Goal: Task Accomplishment & Management: Complete application form

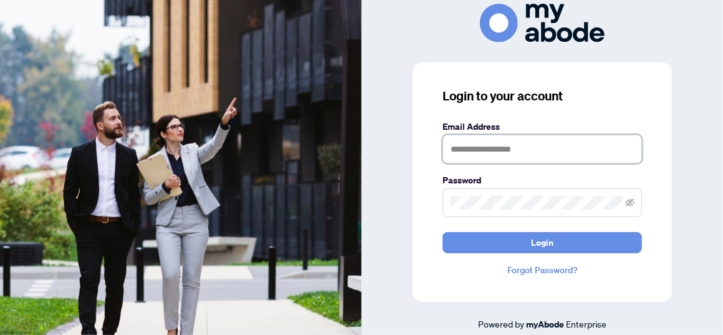
click at [451, 151] on input "text" at bounding box center [541, 149] width 199 height 29
type input "**********"
click at [710, 185] on div "**********" at bounding box center [541, 167] width 361 height 327
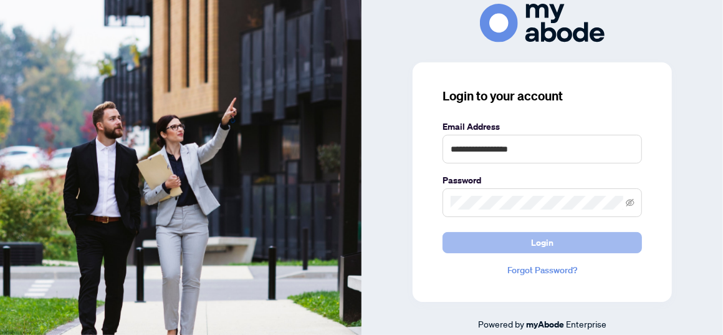
click at [548, 243] on span "Login" at bounding box center [542, 242] width 22 height 20
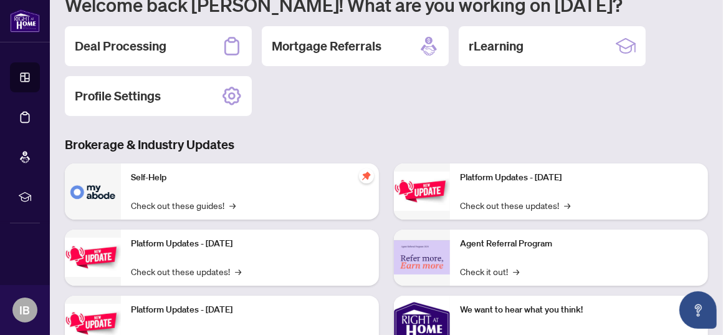
scroll to position [120, 0]
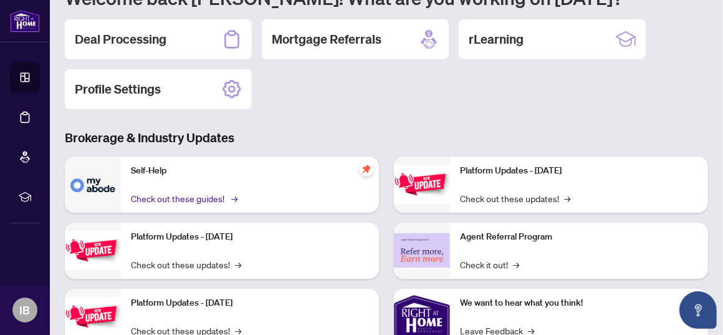
click at [191, 195] on link "Check out these guides! →" at bounding box center [183, 198] width 105 height 14
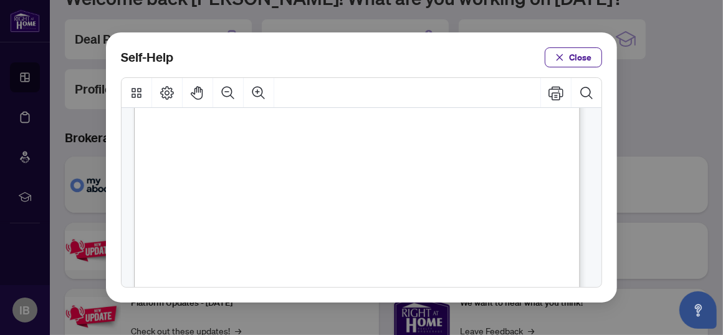
scroll to position [233, 0]
click at [363, 153] on span "PDF" at bounding box center [366, 155] width 17 height 12
click at [378, 228] on span "PDF" at bounding box center [384, 231] width 17 height 12
click at [381, 229] on span "PDF" at bounding box center [384, 231] width 17 height 12
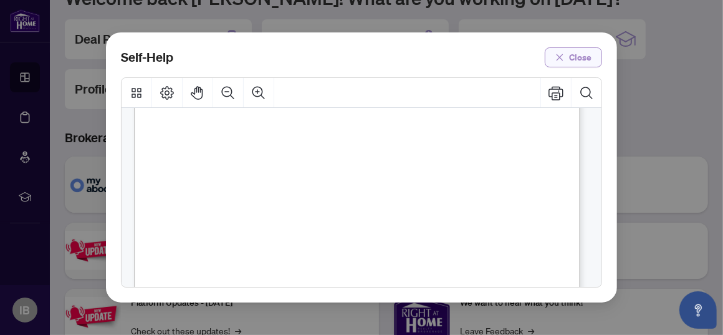
click at [560, 59] on icon "close" at bounding box center [559, 57] width 9 height 9
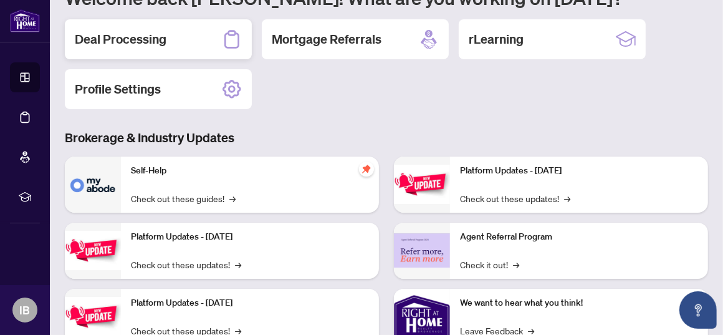
click at [113, 36] on h2 "Deal Processing" at bounding box center [121, 39] width 92 height 17
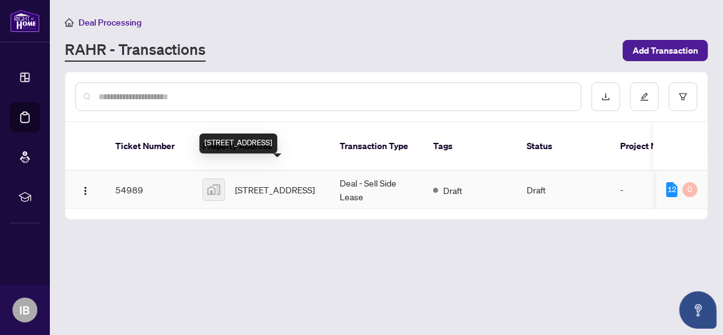
click at [241, 183] on span "[STREET_ADDRESS]" at bounding box center [275, 190] width 80 height 14
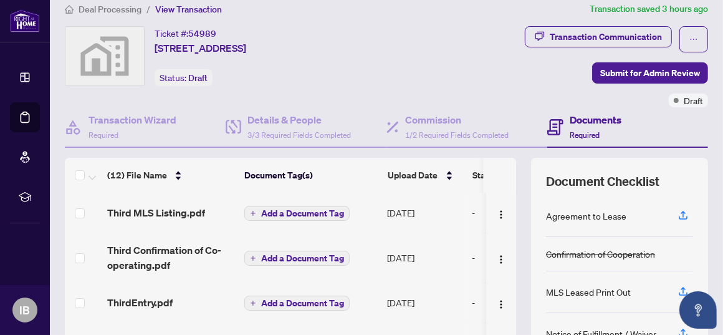
scroll to position [15, 0]
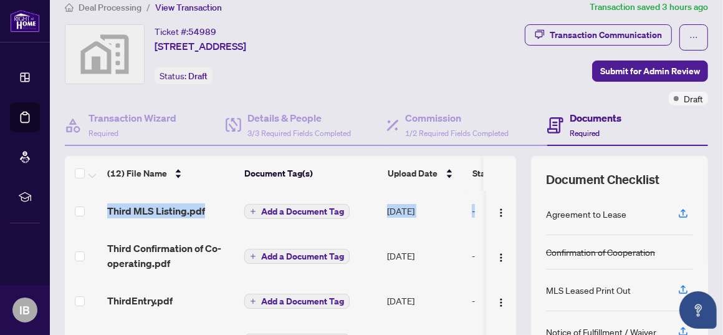
drag, startPoint x: 507, startPoint y: 194, endPoint x: 508, endPoint y: 185, distance: 9.4
click at [508, 185] on div "(12) File Name Document Tag(s) Upload Date Status Third MLS Listing.pdf Add a D…" at bounding box center [386, 308] width 643 height 305
click at [261, 207] on span "Add a Document Tag" at bounding box center [302, 211] width 83 height 9
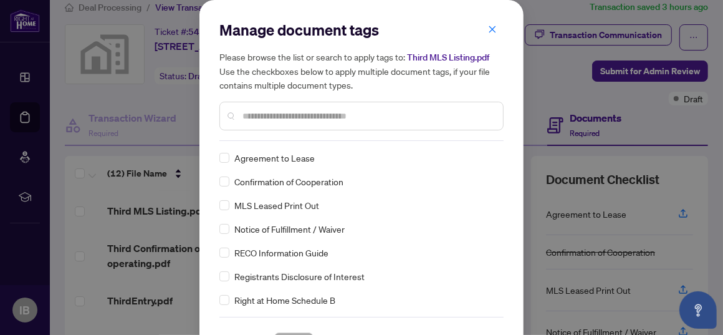
click at [488, 26] on icon "close" at bounding box center [492, 29] width 9 height 9
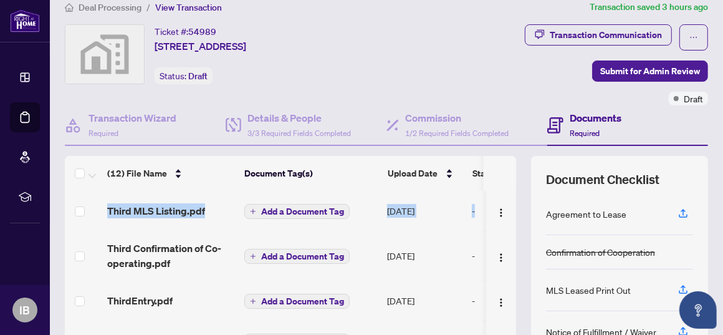
drag, startPoint x: 507, startPoint y: 194, endPoint x: 507, endPoint y: 184, distance: 9.4
click at [507, 184] on div "(12) File Name Document Tag(s) Upload Date Status Third MLS Listing.pdf Add a D…" at bounding box center [386, 308] width 643 height 305
click at [290, 210] on span "Add a Document Tag" at bounding box center [302, 211] width 83 height 9
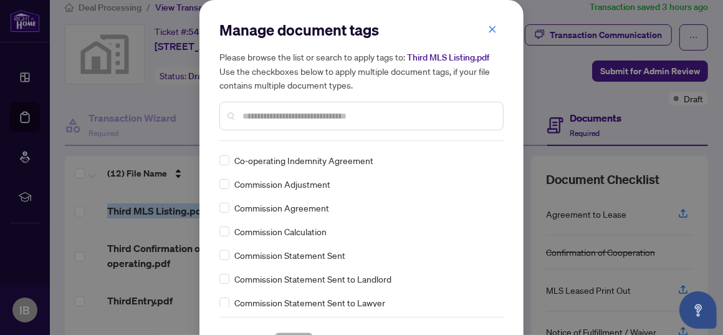
scroll to position [817, 0]
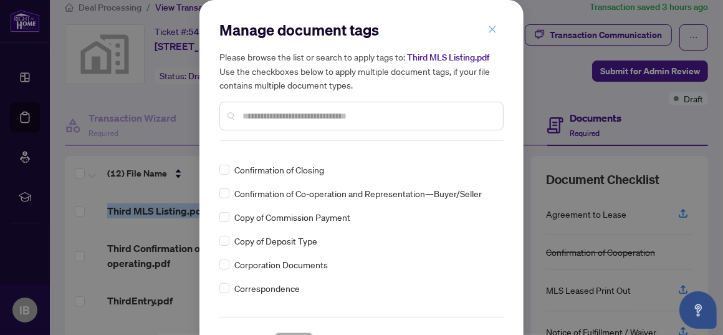
click at [488, 26] on icon "close" at bounding box center [492, 29] width 9 height 9
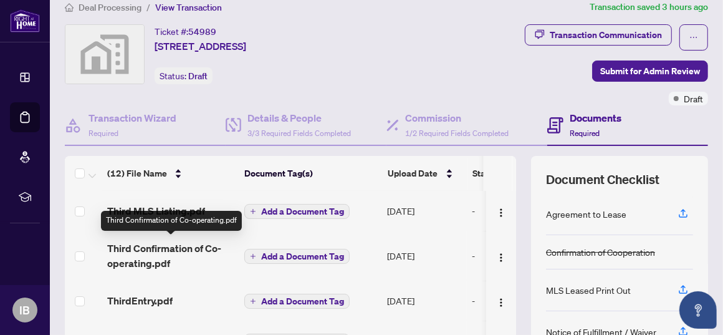
click at [215, 249] on span "Third Confirmation of Co-operating.pdf" at bounding box center [170, 256] width 127 height 30
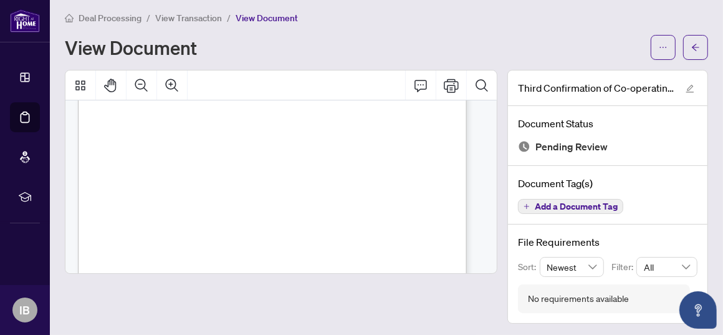
scroll to position [129, 0]
click at [692, 46] on icon "arrow-left" at bounding box center [695, 47] width 7 height 7
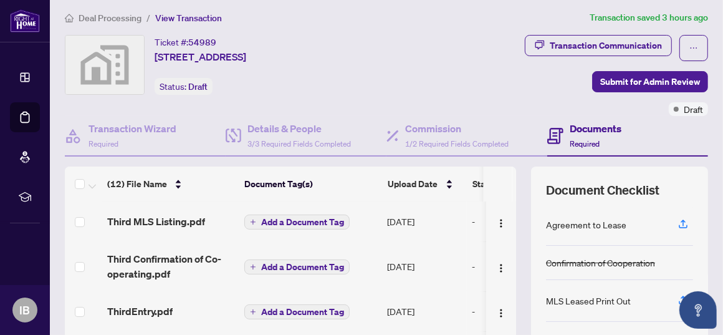
click at [336, 264] on span "Add a Document Tag" at bounding box center [302, 266] width 83 height 9
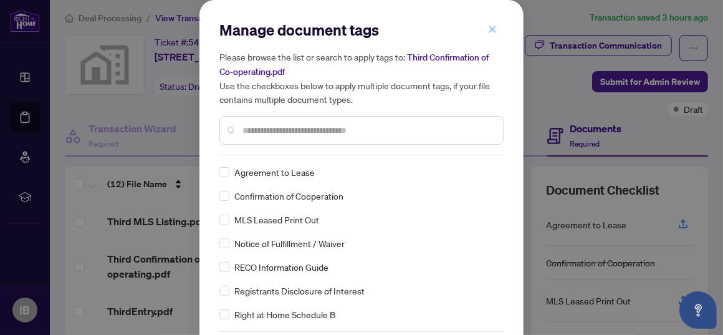
click at [488, 32] on icon "close" at bounding box center [492, 29] width 9 height 9
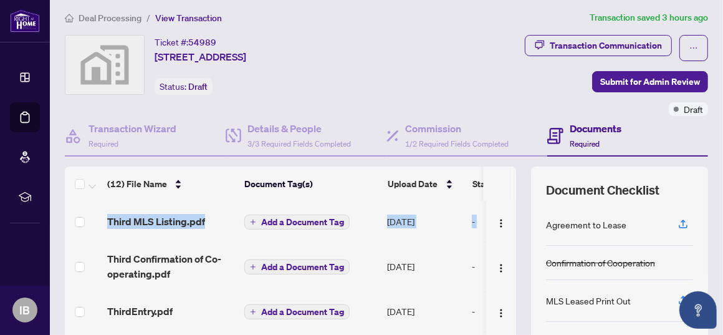
drag, startPoint x: 503, startPoint y: 200, endPoint x: 506, endPoint y: 180, distance: 20.2
click at [506, 180] on div "(12) File Name Document Tag(s) Upload Date Status Third MLS Listing.pdf Add a D…" at bounding box center [290, 289] width 451 height 246
click at [490, 181] on th at bounding box center [498, 183] width 30 height 35
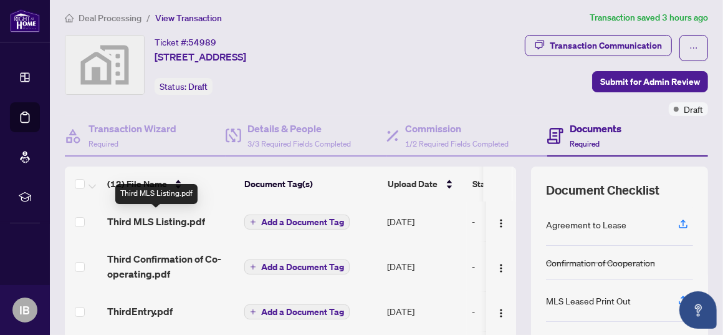
click at [189, 217] on span "Third MLS Listing.pdf" at bounding box center [156, 221] width 98 height 15
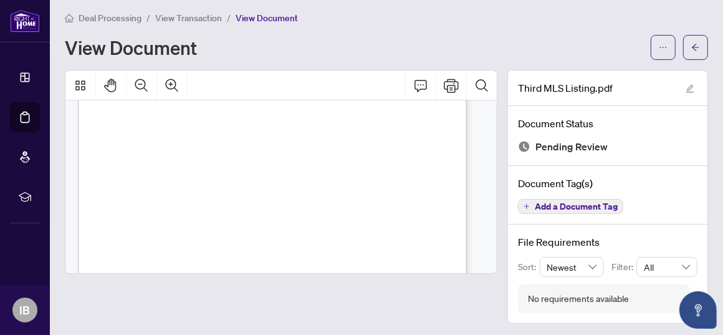
scroll to position [45, 0]
click at [499, 44] on div "View Document" at bounding box center [354, 47] width 578 height 20
click at [258, 44] on div "View Document" at bounding box center [354, 47] width 578 height 20
click at [691, 43] on icon "arrow-left" at bounding box center [695, 47] width 9 height 9
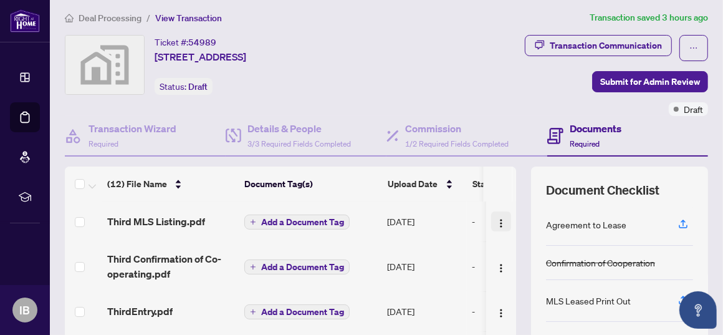
click at [496, 220] on img "button" at bounding box center [501, 223] width 10 height 10
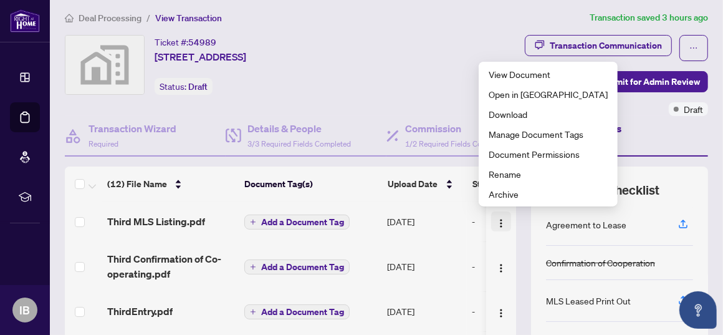
click at [496, 220] on img "button" at bounding box center [501, 223] width 10 height 10
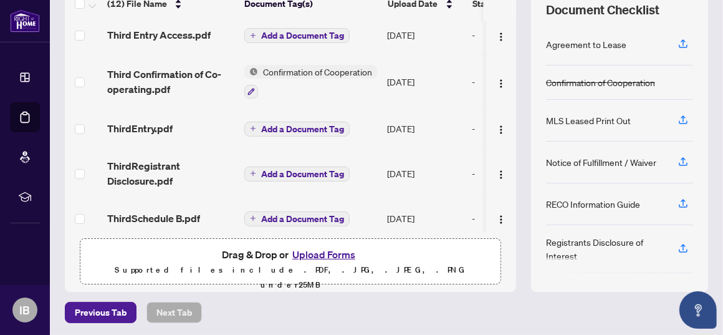
scroll to position [140, 0]
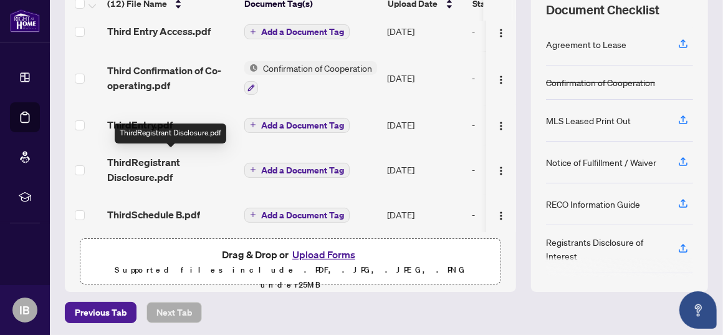
click at [131, 155] on span "ThirdRegistrant Disclosure.pdf" at bounding box center [170, 170] width 127 height 30
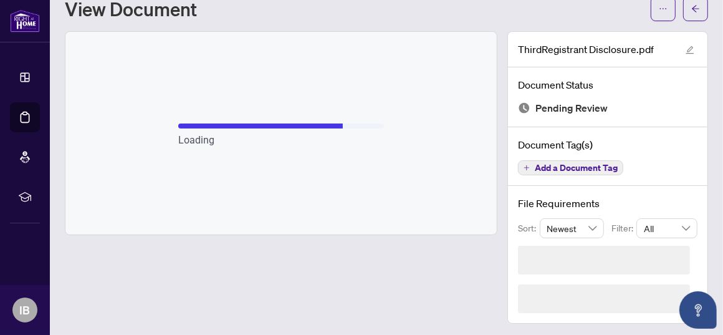
scroll to position [4, 0]
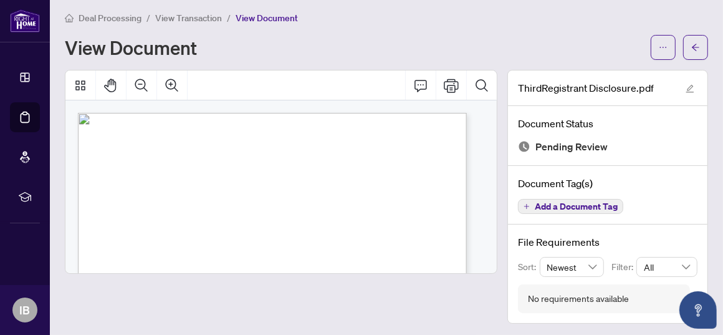
click at [336, 47] on div "View Document" at bounding box center [354, 47] width 578 height 20
click at [691, 44] on icon "arrow-left" at bounding box center [695, 47] width 9 height 9
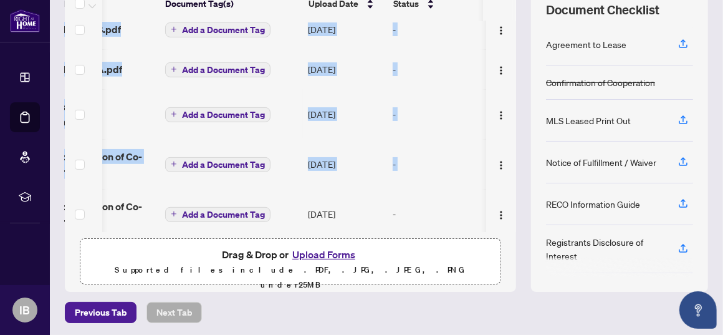
scroll to position [0, 100]
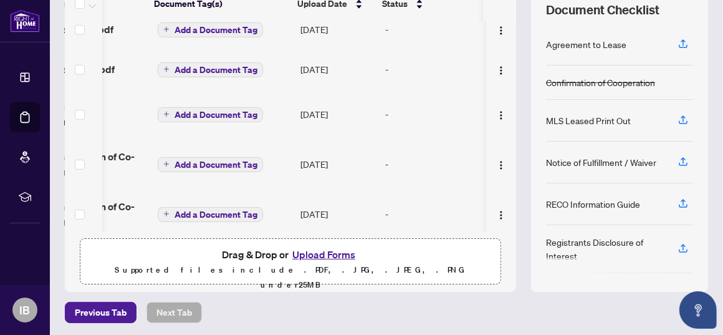
drag, startPoint x: 502, startPoint y: 186, endPoint x: 505, endPoint y: 242, distance: 55.5
click at [505, 242] on div "(12) File Name Document Tag(s) Upload Date Status Third MLS Listing.pdf Add a D…" at bounding box center [290, 138] width 451 height 305
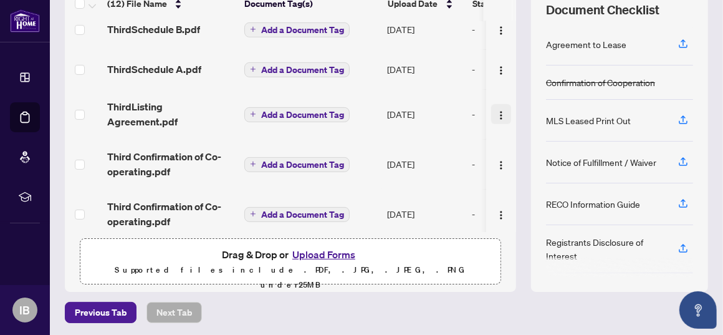
click at [496, 110] on img "button" at bounding box center [501, 115] width 10 height 10
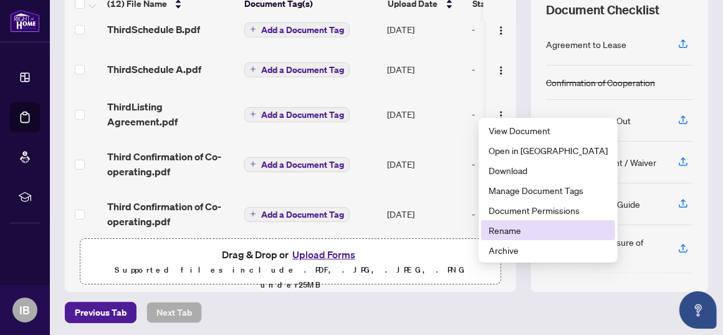
click at [507, 230] on span "Rename" at bounding box center [548, 230] width 119 height 14
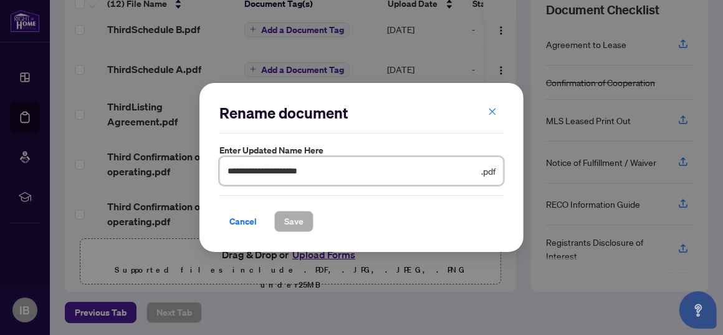
drag, startPoint x: 338, startPoint y: 168, endPoint x: 153, endPoint y: 156, distance: 185.4
click at [153, 156] on div "**********" at bounding box center [361, 167] width 723 height 335
type input "**********"
click at [290, 216] on span "Save" at bounding box center [293, 221] width 19 height 20
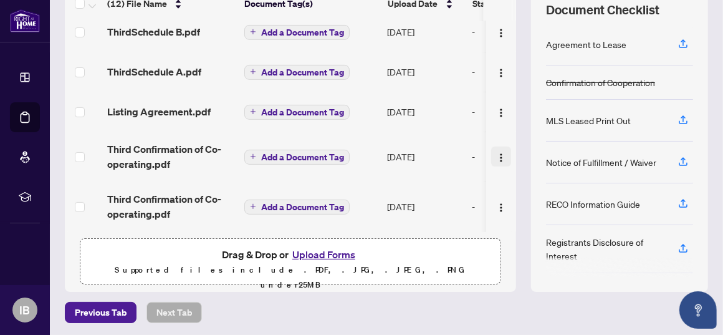
click at [496, 150] on span "button" at bounding box center [501, 157] width 10 height 14
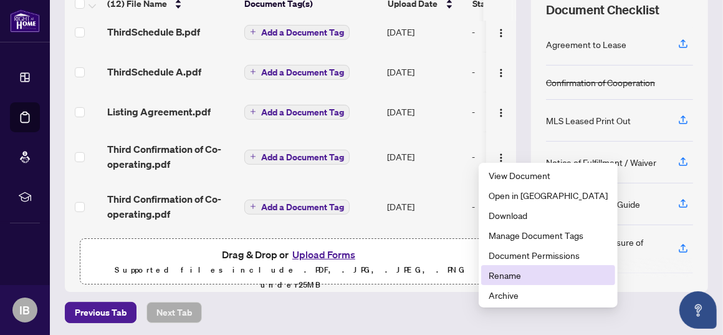
click at [499, 277] on span "Rename" at bounding box center [548, 275] width 119 height 14
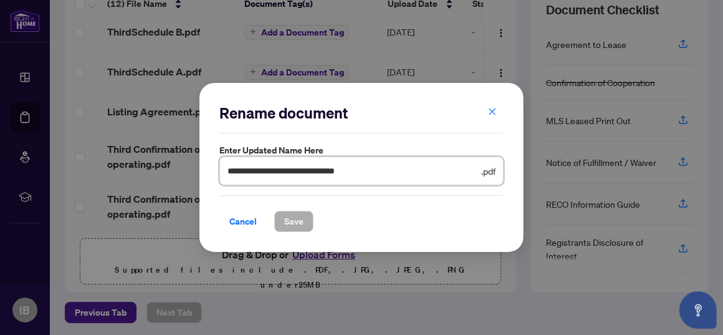
drag, startPoint x: 249, startPoint y: 171, endPoint x: 224, endPoint y: 168, distance: 25.7
click at [225, 168] on span "**********" at bounding box center [361, 170] width 284 height 29
type input "**********"
click at [300, 222] on span "Save" at bounding box center [293, 221] width 19 height 20
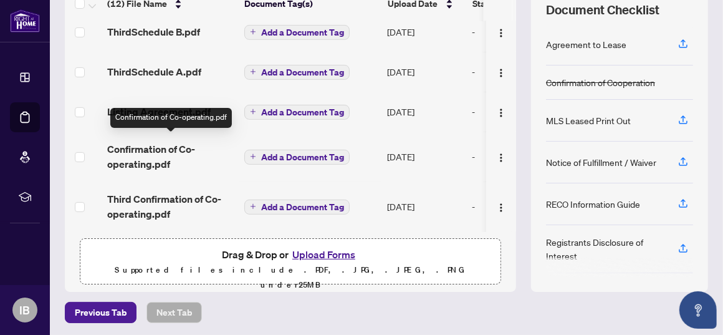
click at [176, 145] on span "Confirmation of Co-operating.pdf" at bounding box center [170, 156] width 127 height 30
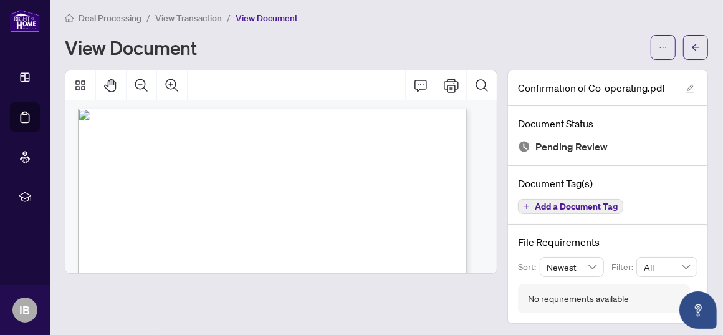
scroll to position [2, 0]
click at [675, 264] on span "All" at bounding box center [667, 266] width 46 height 19
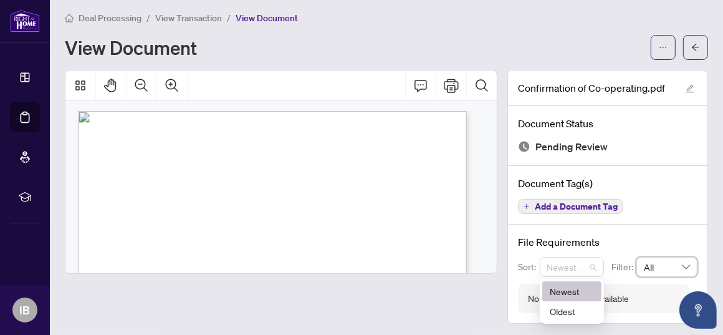
click at [591, 264] on div "Newest" at bounding box center [572, 267] width 65 height 20
click at [588, 264] on div "Newest" at bounding box center [572, 267] width 65 height 20
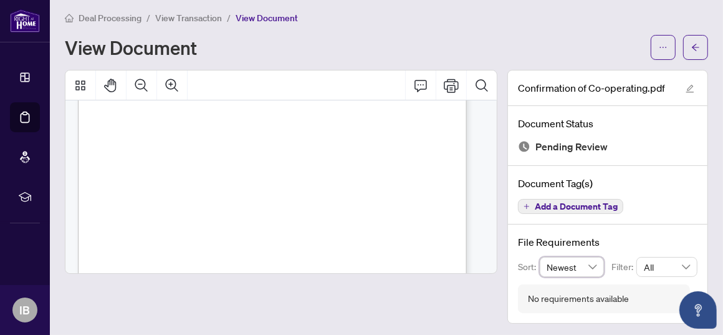
scroll to position [0, 0]
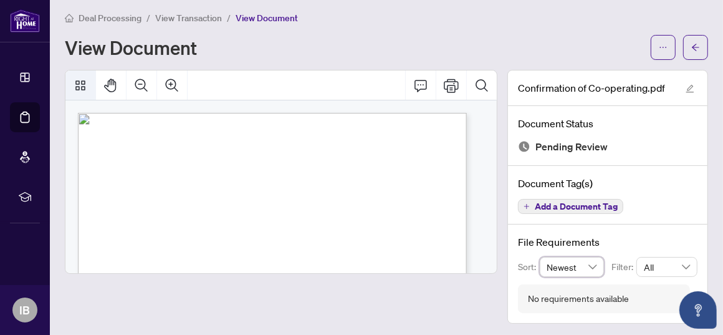
click at [77, 86] on icon "Thumbnails" at bounding box center [80, 85] width 15 height 15
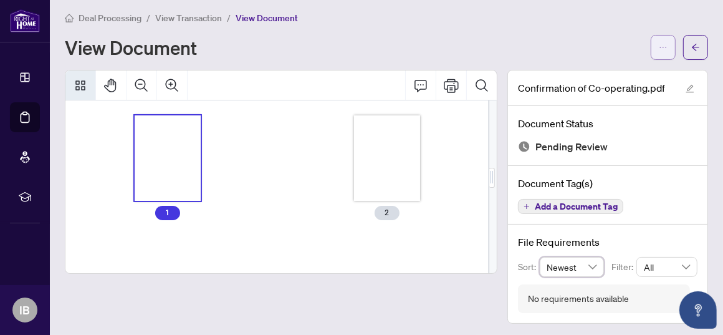
click at [659, 46] on icon "ellipsis" at bounding box center [663, 47] width 9 height 9
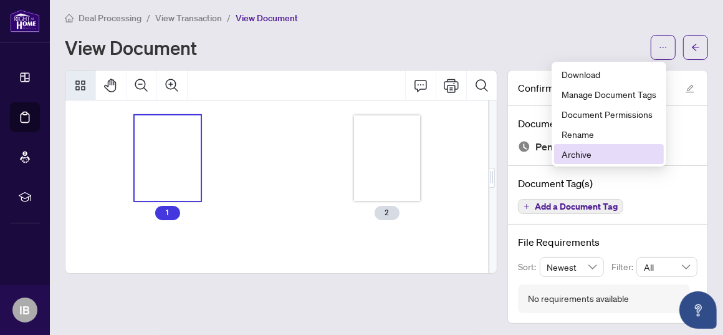
click at [651, 148] on span "Archive" at bounding box center [608, 154] width 95 height 14
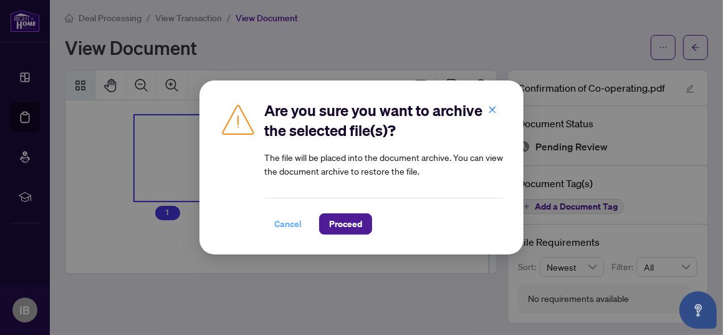
click at [287, 225] on span "Cancel" at bounding box center [287, 224] width 27 height 20
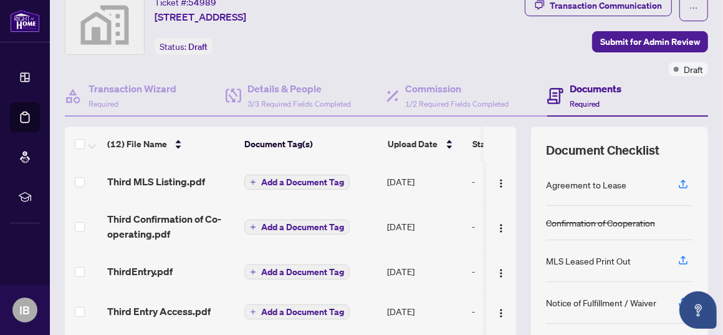
scroll to position [60, 0]
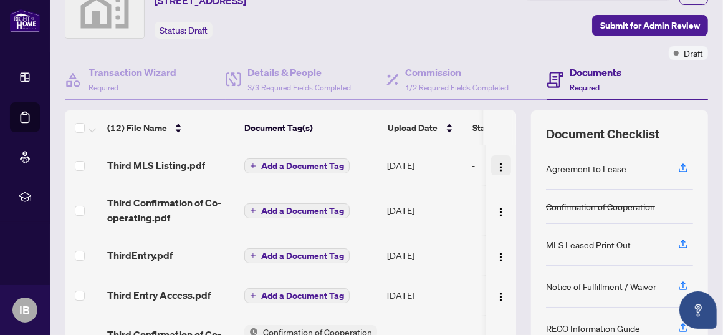
click at [496, 163] on img "button" at bounding box center [501, 167] width 10 height 10
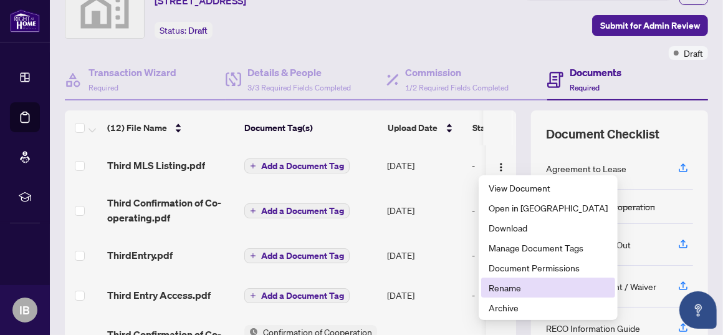
click at [508, 284] on span "Rename" at bounding box center [548, 287] width 119 height 14
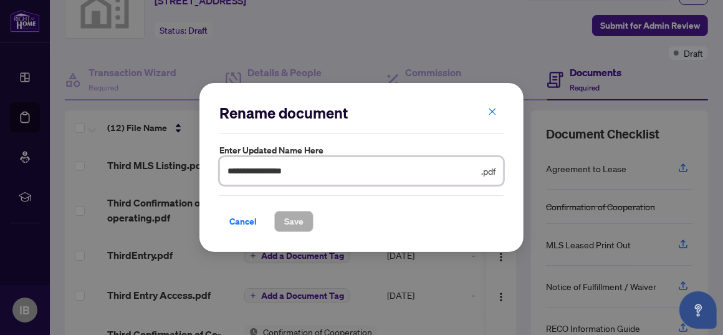
drag, startPoint x: 248, startPoint y: 169, endPoint x: 204, endPoint y: 161, distance: 44.9
click at [204, 161] on div "**********" at bounding box center [361, 167] width 324 height 169
type input "**********"
click at [294, 219] on span "Save" at bounding box center [293, 221] width 19 height 20
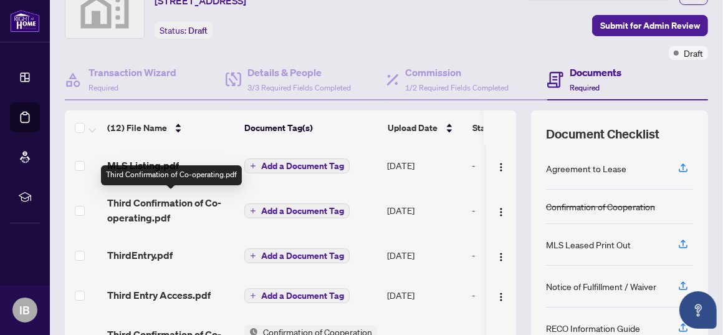
click at [173, 203] on span "Third Confirmation of Co-operating.pdf" at bounding box center [170, 210] width 127 height 30
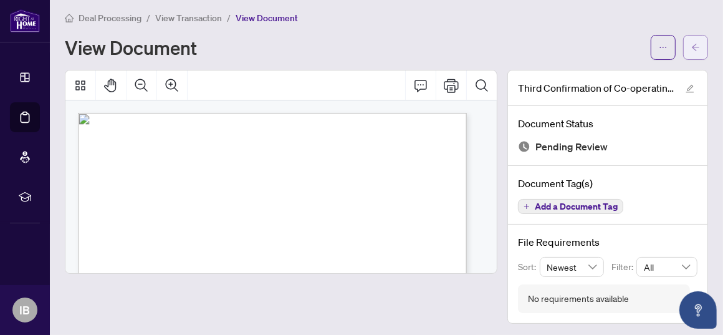
click at [691, 43] on icon "arrow-left" at bounding box center [695, 47] width 9 height 9
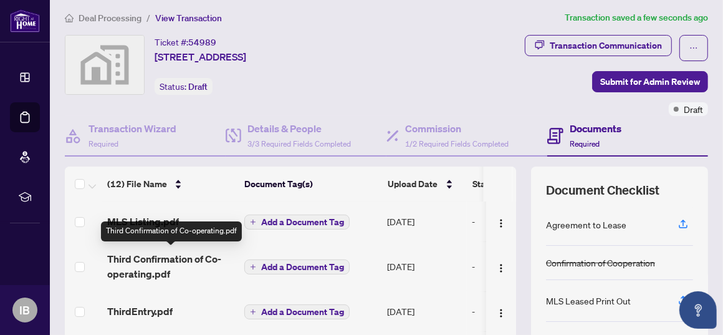
click at [192, 255] on span "Third Confirmation of Co-operating.pdf" at bounding box center [170, 266] width 127 height 30
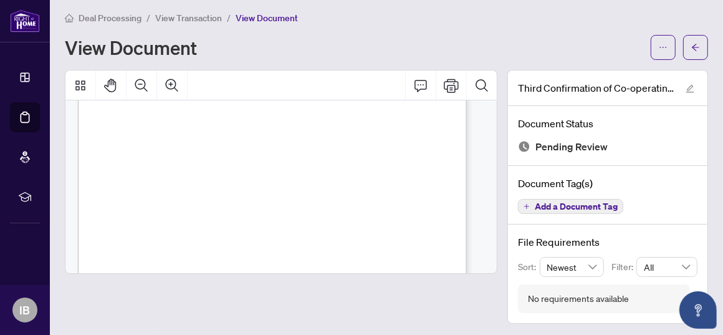
scroll to position [59, 0]
click at [474, 46] on div "View Document" at bounding box center [354, 47] width 578 height 20
click at [527, 206] on icon "plus" at bounding box center [527, 206] width 1 height 5
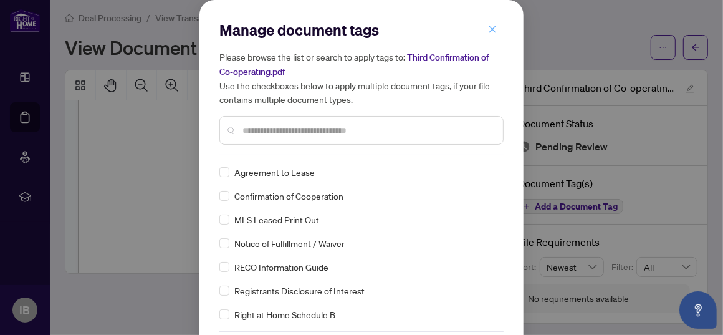
click at [492, 26] on button "button" at bounding box center [492, 29] width 25 height 21
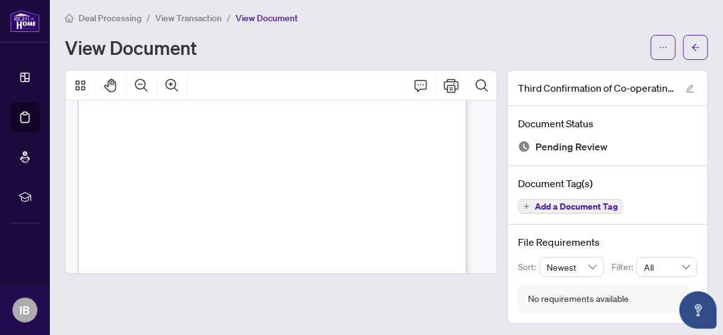
scroll to position [160, 0]
click at [262, 59] on div "Deal Processing / View Transaction / View Document View Document Third Confirma…" at bounding box center [386, 167] width 643 height 313
drag, startPoint x: 708, startPoint y: 168, endPoint x: 719, endPoint y: 256, distance: 88.6
click at [719, 256] on main "Deal Processing / View Transaction / View Document View Document Third Confirma…" at bounding box center [386, 167] width 673 height 335
click at [654, 290] on div "No requirements available" at bounding box center [604, 298] width 172 height 29
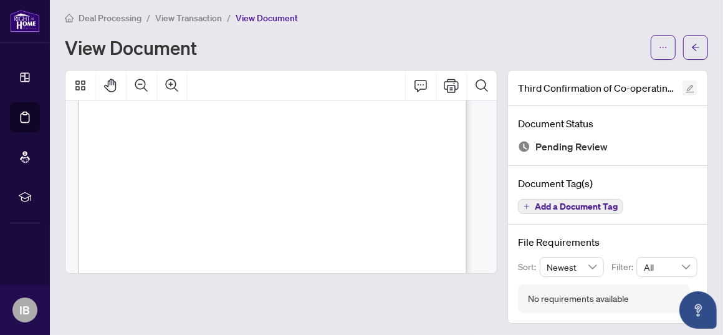
click at [685, 86] on icon "edit" at bounding box center [689, 88] width 9 height 9
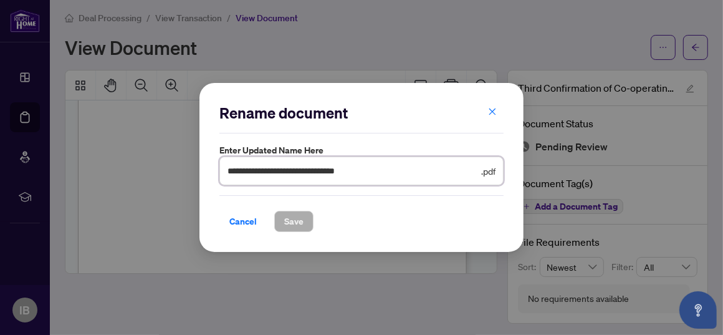
drag, startPoint x: 247, startPoint y: 170, endPoint x: 204, endPoint y: 165, distance: 42.7
click at [204, 165] on div "**********" at bounding box center [361, 167] width 324 height 169
type input "**********"
click at [296, 220] on span "Save" at bounding box center [293, 221] width 19 height 20
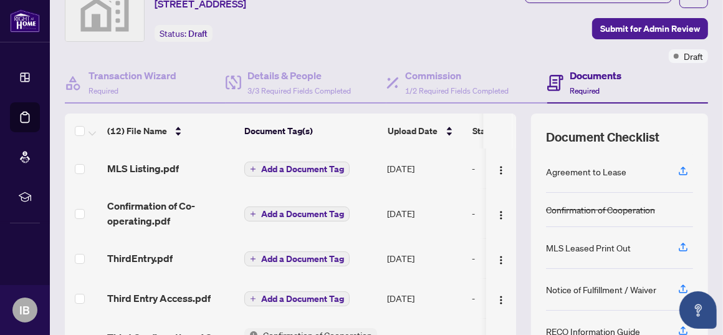
scroll to position [60, 0]
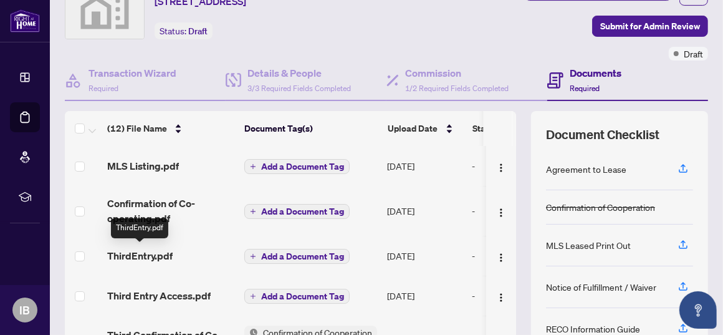
click at [150, 253] on span "ThirdEntry.pdf" at bounding box center [139, 255] width 65 height 15
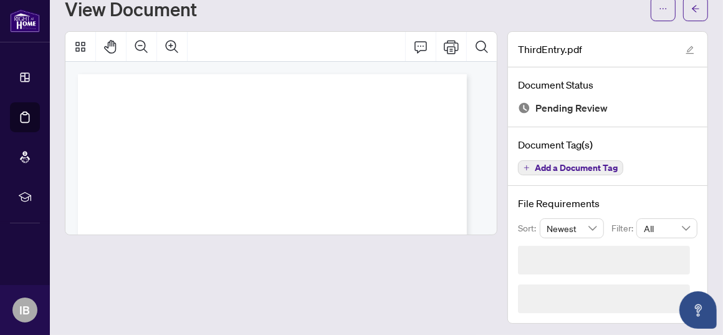
scroll to position [4, 0]
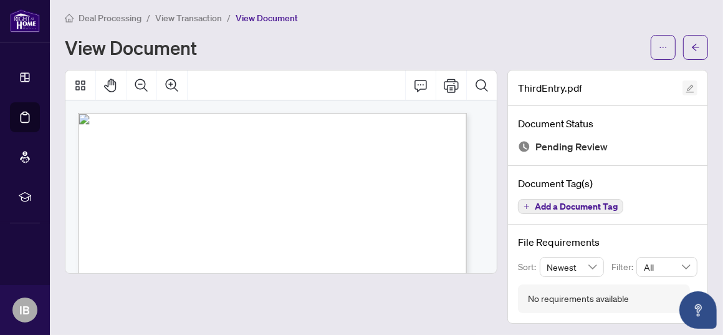
click at [685, 84] on icon "edit" at bounding box center [689, 88] width 9 height 9
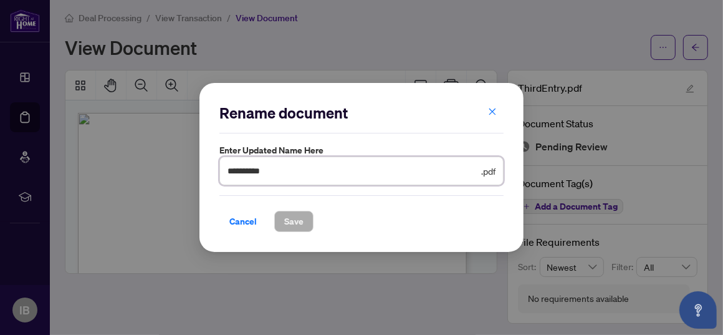
drag, startPoint x: 246, startPoint y: 170, endPoint x: 216, endPoint y: 168, distance: 30.6
click at [216, 168] on div "**********" at bounding box center [361, 167] width 324 height 169
click at [252, 171] on input "*****" at bounding box center [352, 171] width 251 height 14
drag, startPoint x: 547, startPoint y: 53, endPoint x: 547, endPoint y: 43, distance: 10.0
click at [547, 43] on div "Rename document Enter updated name here ***** .pdf Cancel Save Cancel OK" at bounding box center [361, 167] width 723 height 335
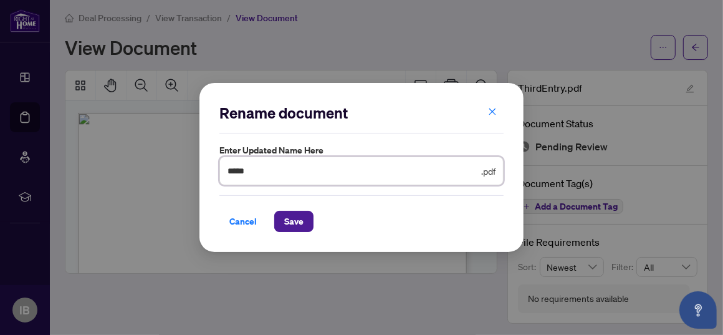
click at [254, 168] on input "*****" at bounding box center [352, 171] width 251 height 14
type input "**********"
click at [301, 216] on span "Save" at bounding box center [293, 221] width 19 height 20
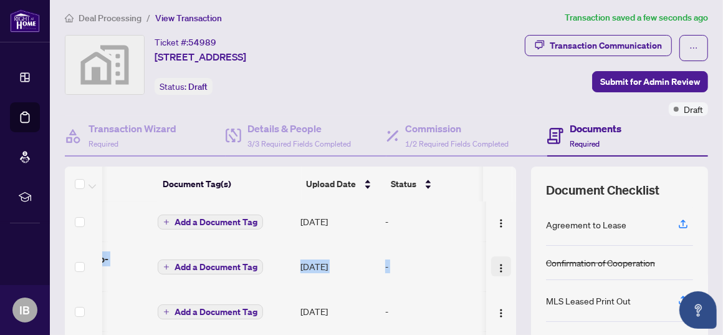
scroll to position [0, 100]
drag, startPoint x: 502, startPoint y: 237, endPoint x: 518, endPoint y: 196, distance: 44.2
click at [518, 196] on div "(12) File Name Document Tag(s) Upload Date Status MLS Listing.pdf Add a Documen…" at bounding box center [386, 318] width 643 height 305
click at [507, 275] on div "(12) File Name Document Tag(s) Upload Date Status MLS Listing.pdf Add a Documen…" at bounding box center [386, 318] width 643 height 305
drag, startPoint x: 500, startPoint y: 209, endPoint x: 492, endPoint y: 271, distance: 62.2
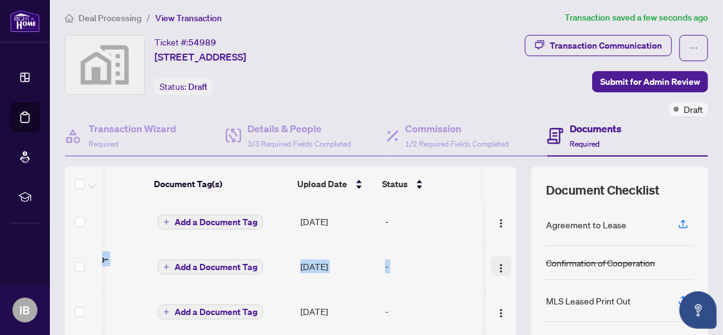
drag, startPoint x: 122, startPoint y: 300, endPoint x: 82, endPoint y: 300, distance: 39.3
click at [82, 300] on tr "Entry Access.pdf Add a Document Tag [DATE] -" at bounding box center [247, 311] width 538 height 40
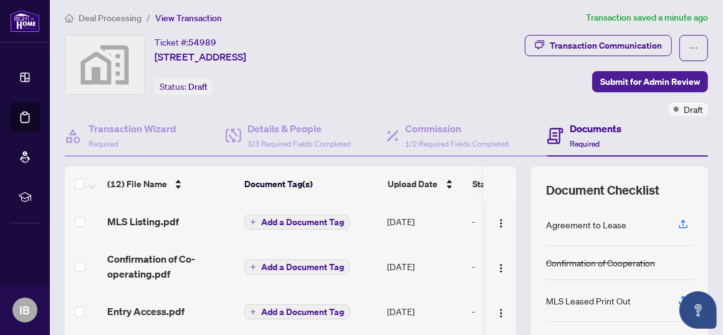
drag, startPoint x: 501, startPoint y: 264, endPoint x: 500, endPoint y: 275, distance: 11.9
click at [500, 275] on td at bounding box center [501, 266] width 30 height 50
click at [146, 179] on span "(12) File Name" at bounding box center [137, 184] width 60 height 14
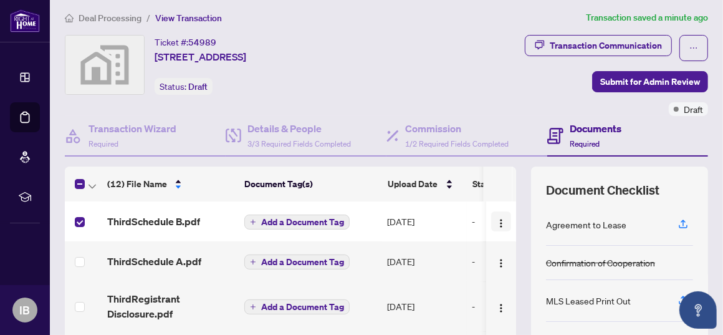
click at [496, 221] on img "button" at bounding box center [501, 223] width 10 height 10
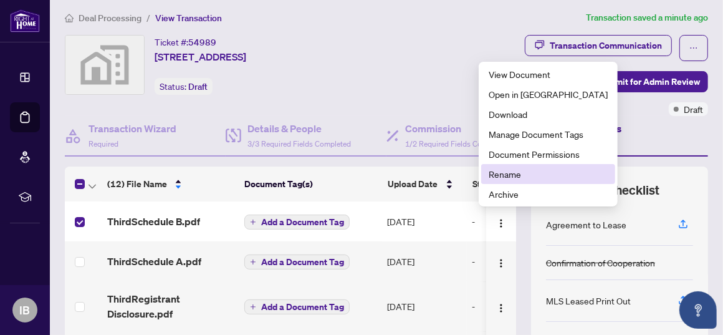
click at [503, 169] on span "Rename" at bounding box center [548, 174] width 119 height 14
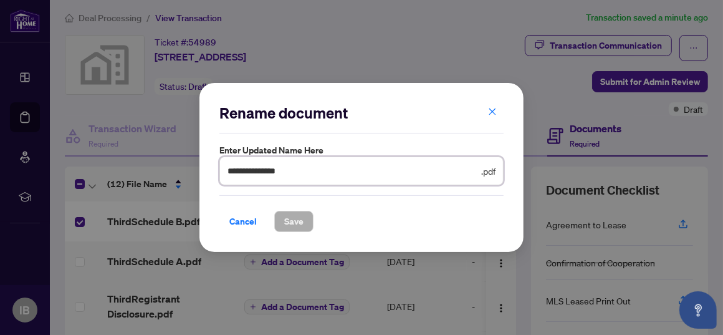
drag, startPoint x: 248, startPoint y: 170, endPoint x: 195, endPoint y: 173, distance: 53.0
click at [195, 171] on div "**********" at bounding box center [361, 167] width 723 height 335
type input "**********"
click at [287, 219] on span "Save" at bounding box center [293, 221] width 19 height 20
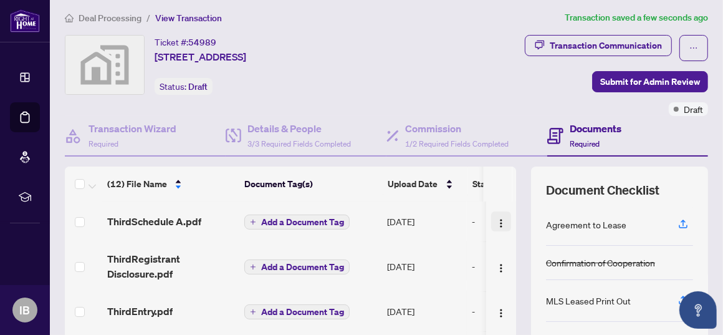
click at [496, 219] on img "button" at bounding box center [501, 223] width 10 height 10
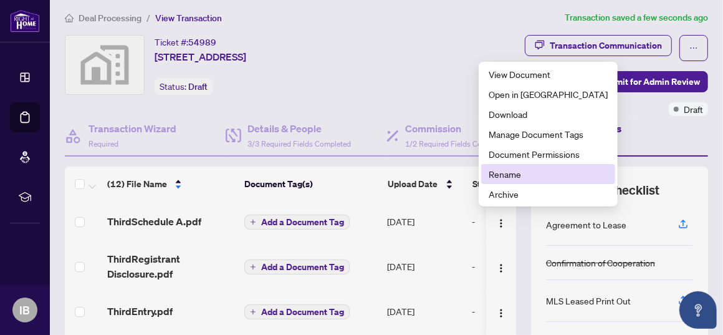
click at [503, 174] on span "Rename" at bounding box center [548, 174] width 119 height 14
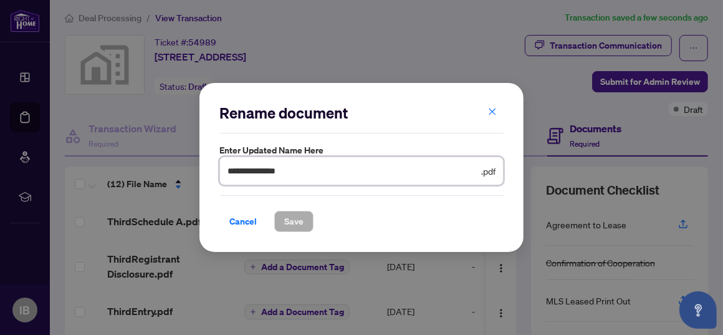
drag, startPoint x: 248, startPoint y: 171, endPoint x: 226, endPoint y: 174, distance: 22.0
click at [226, 174] on span "**********" at bounding box center [361, 170] width 284 height 29
type input "**********"
click at [298, 222] on span "Save" at bounding box center [293, 221] width 19 height 20
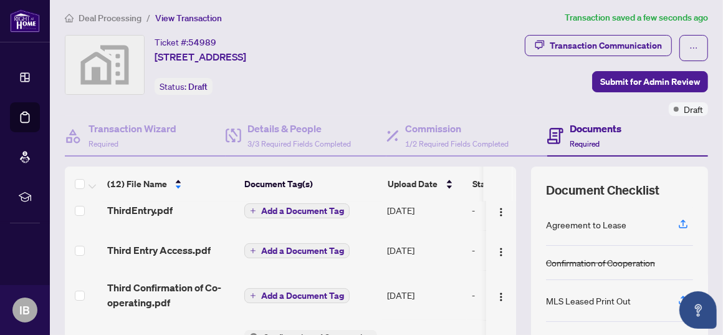
scroll to position [59, 0]
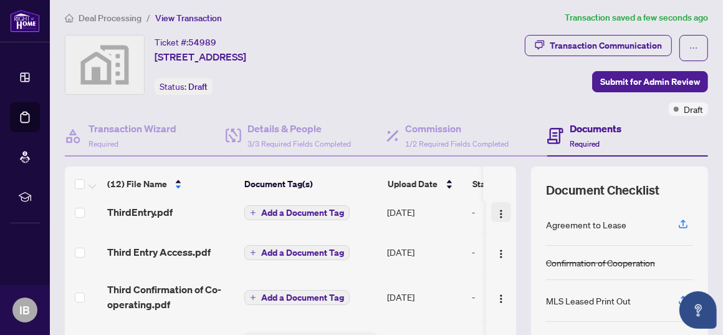
click at [496, 210] on img "button" at bounding box center [501, 214] width 10 height 10
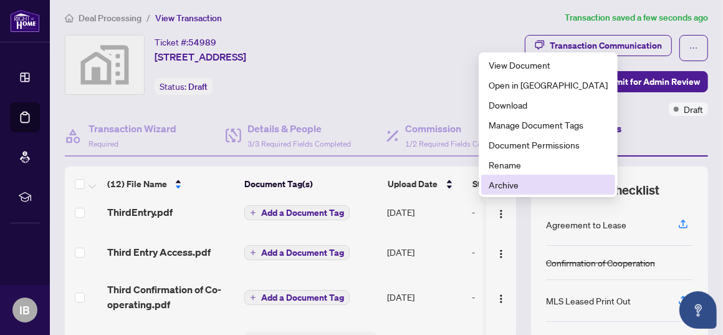
click at [501, 186] on span "Archive" at bounding box center [548, 185] width 119 height 14
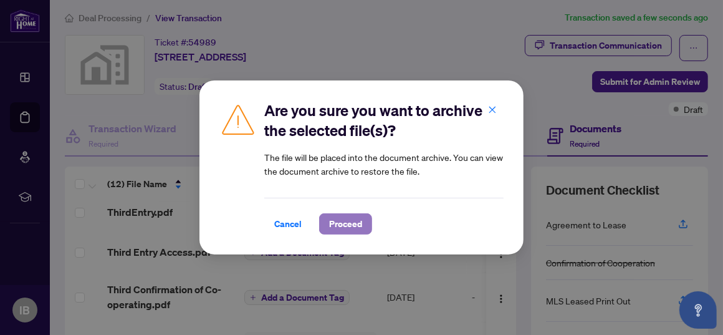
click at [337, 228] on span "Proceed" at bounding box center [345, 224] width 33 height 20
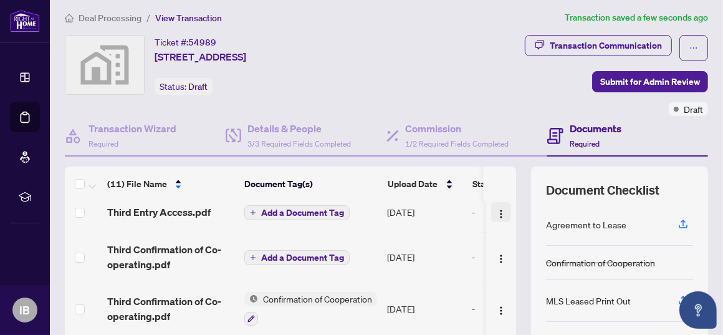
click at [496, 209] on img "button" at bounding box center [501, 214] width 10 height 10
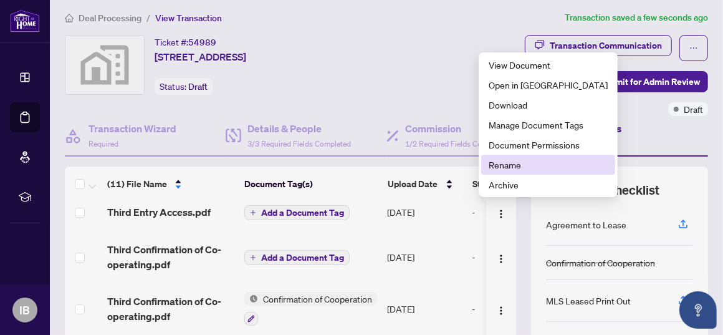
click at [513, 163] on span "Rename" at bounding box center [548, 165] width 119 height 14
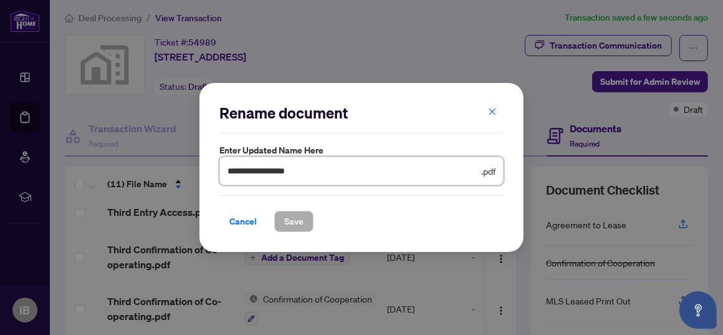
drag, startPoint x: 247, startPoint y: 172, endPoint x: 211, endPoint y: 169, distance: 35.7
click at [211, 169] on div "**********" at bounding box center [361, 167] width 324 height 169
type input "**********"
click at [297, 220] on span "Save" at bounding box center [293, 221] width 19 height 20
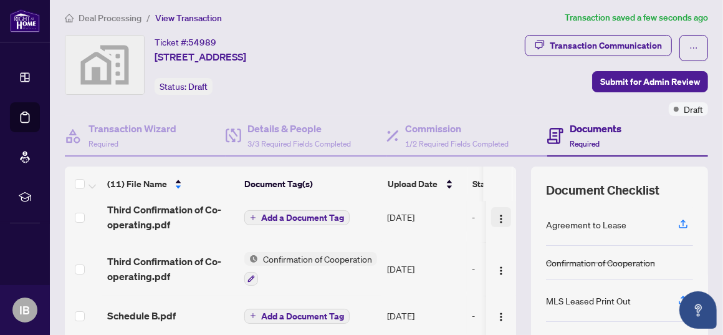
click at [496, 214] on img "button" at bounding box center [501, 219] width 10 height 10
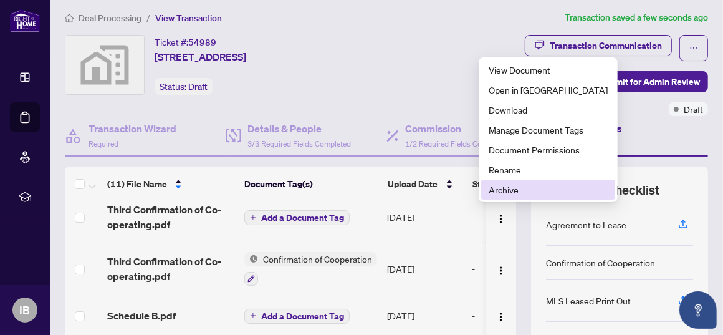
click at [499, 190] on span "Archive" at bounding box center [548, 190] width 119 height 14
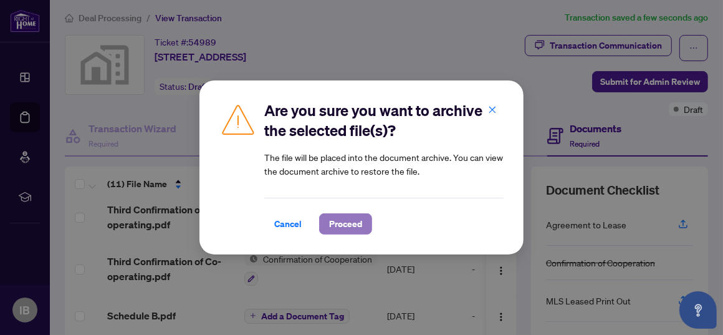
click at [327, 213] on button "Proceed" at bounding box center [345, 223] width 53 height 21
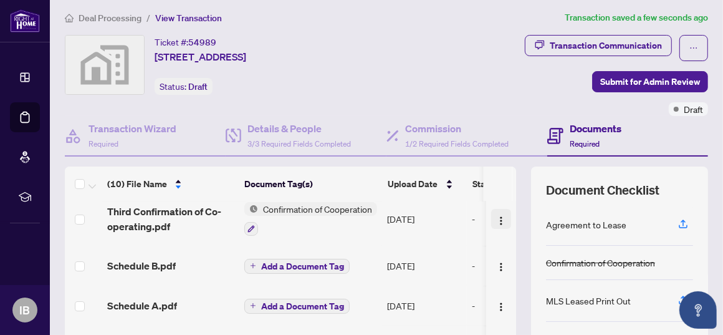
click at [496, 216] on img "button" at bounding box center [501, 221] width 10 height 10
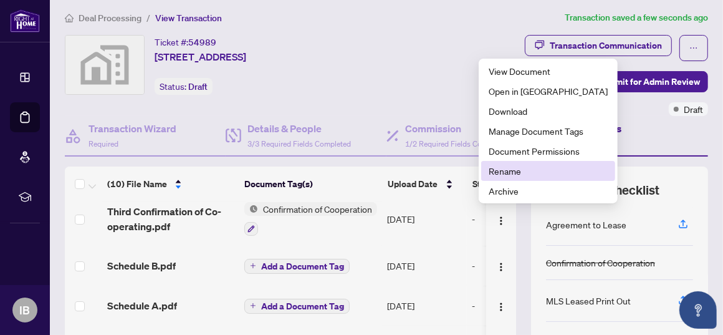
click at [498, 173] on span "Rename" at bounding box center [548, 171] width 119 height 14
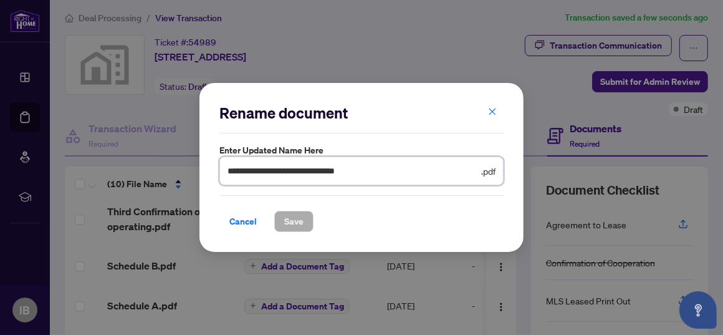
drag, startPoint x: 247, startPoint y: 168, endPoint x: 208, endPoint y: 165, distance: 38.8
click at [208, 165] on div "**********" at bounding box center [361, 167] width 324 height 169
type input "**********"
click at [303, 219] on button "Save" at bounding box center [293, 221] width 39 height 21
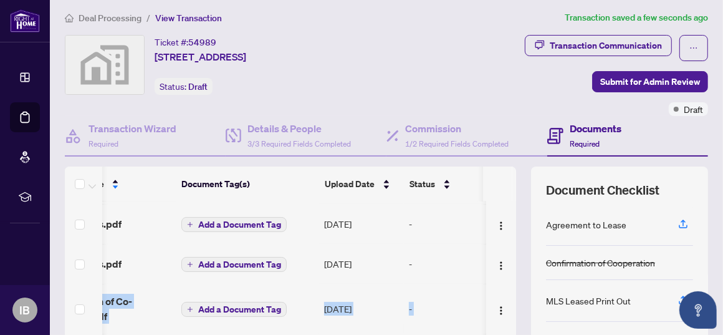
scroll to position [0, 100]
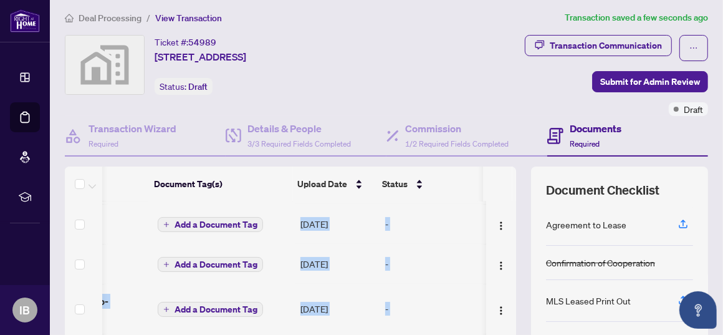
drag, startPoint x: 501, startPoint y: 302, endPoint x: 512, endPoint y: 245, distance: 58.3
click at [512, 245] on div "(10) File Name Document Tag(s) Upload Date Status ThirdRegistrant Disclosure.pd…" at bounding box center [386, 318] width 643 height 305
click at [95, 299] on td at bounding box center [83, 309] width 37 height 50
click at [111, 301] on span "Confirmation of Co-operating.pdf" at bounding box center [84, 309] width 127 height 30
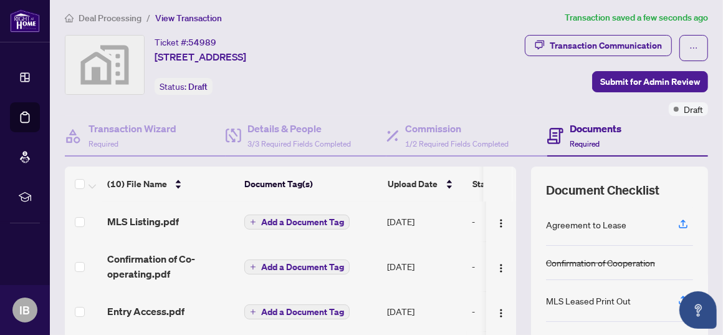
drag, startPoint x: 500, startPoint y: 257, endPoint x: 494, endPoint y: 277, distance: 20.3
click at [494, 277] on td at bounding box center [501, 266] width 30 height 50
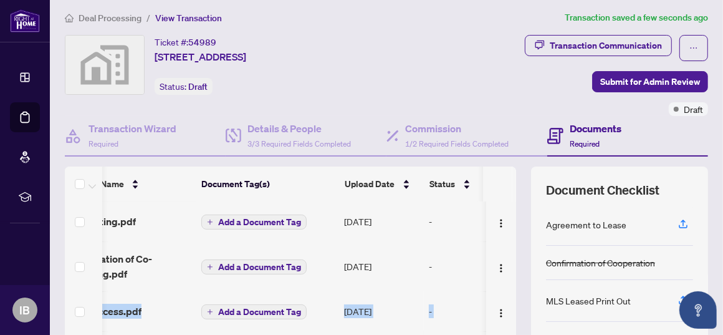
scroll to position [0, 100]
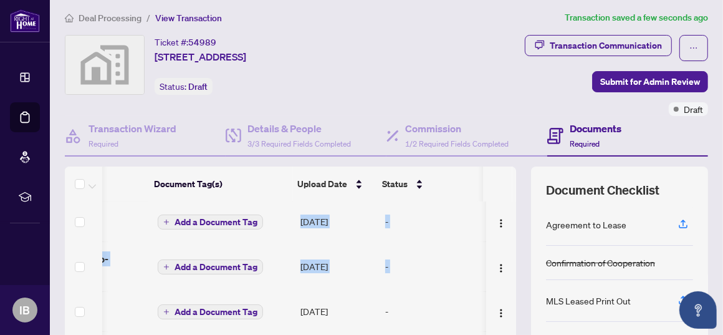
drag, startPoint x: 502, startPoint y: 282, endPoint x: 505, endPoint y: 226, distance: 56.2
click at [505, 226] on div "MLS Listing.pdf Add a Document Tag [DATE] - Confirmation of Co-operating.pdf Ad…" at bounding box center [290, 306] width 451 height 211
click at [69, 300] on td at bounding box center [83, 311] width 37 height 40
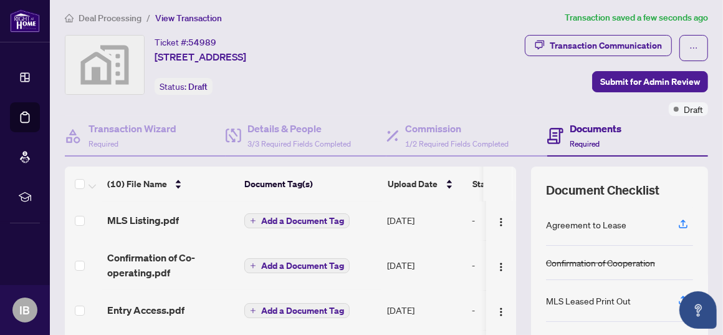
scroll to position [0, 0]
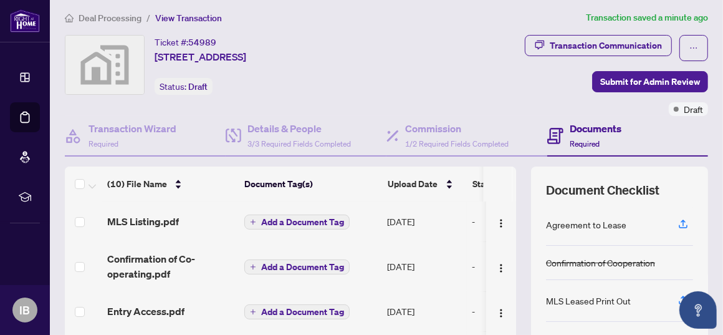
drag, startPoint x: 502, startPoint y: 196, endPoint x: 502, endPoint y: 181, distance: 15.0
click at [502, 181] on th at bounding box center [498, 183] width 30 height 35
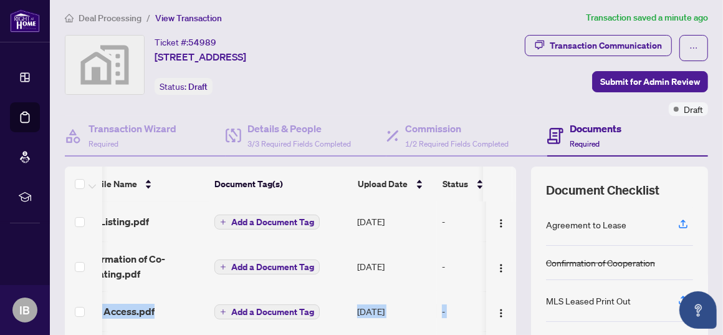
scroll to position [0, 72]
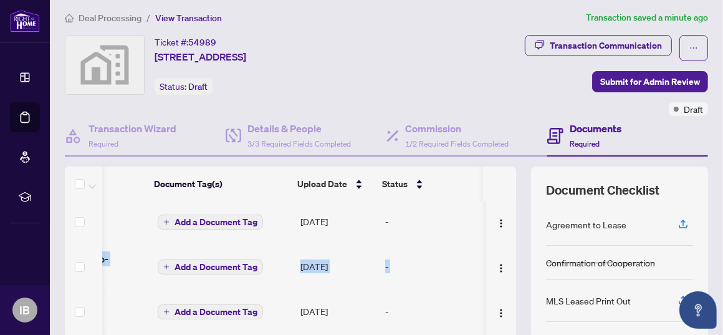
drag, startPoint x: 501, startPoint y: 282, endPoint x: 499, endPoint y: 201, distance: 81.7
click at [391, 183] on span "Status" at bounding box center [396, 184] width 26 height 14
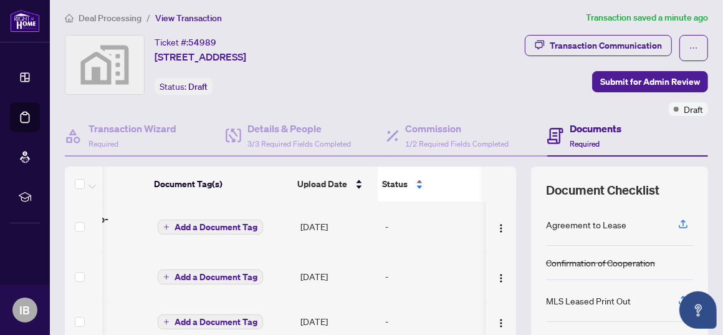
click at [408, 177] on div "Status" at bounding box center [431, 184] width 96 height 14
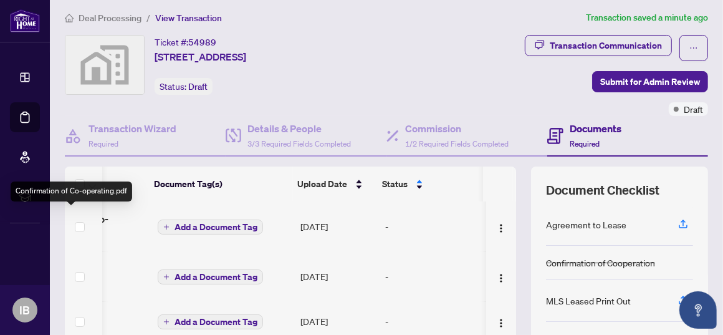
click at [117, 232] on span "Confirmation of Co-operating.pdf" at bounding box center [84, 226] width 127 height 30
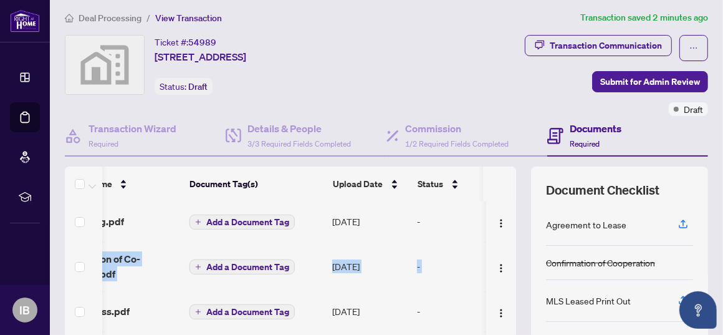
scroll to position [0, 100]
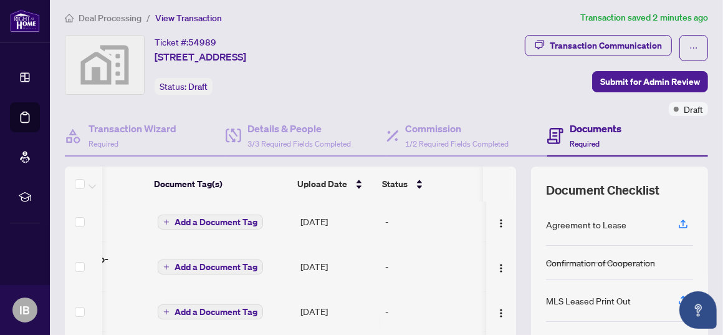
drag, startPoint x: 503, startPoint y: 236, endPoint x: 502, endPoint y: 216, distance: 19.3
click at [502, 216] on td at bounding box center [501, 221] width 30 height 40
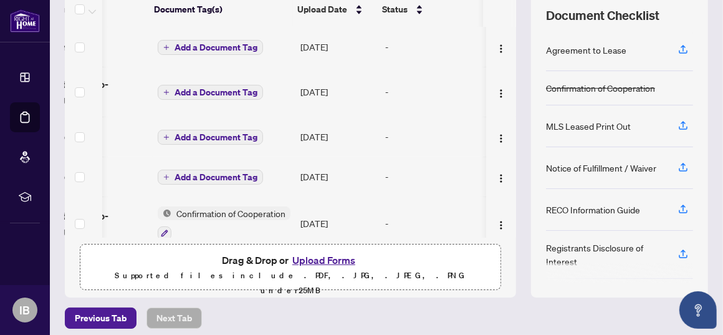
scroll to position [184, 0]
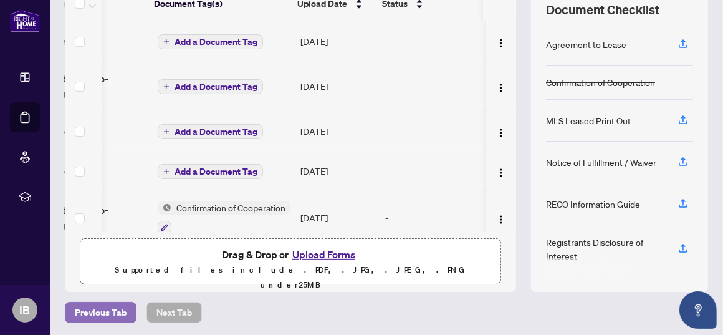
click at [97, 306] on span "Previous Tab" at bounding box center [101, 312] width 52 height 20
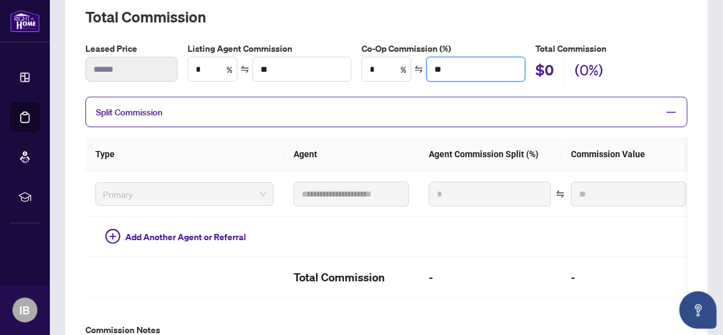
drag, startPoint x: 449, startPoint y: 66, endPoint x: 411, endPoint y: 62, distance: 38.2
click at [411, 62] on div "* % **" at bounding box center [443, 69] width 164 height 25
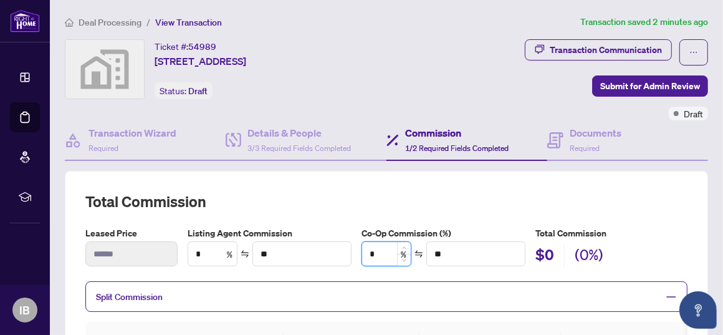
click at [367, 251] on input "*" at bounding box center [386, 254] width 49 height 24
click at [414, 253] on icon "swap" at bounding box center [418, 253] width 9 height 9
click at [415, 252] on icon "swap" at bounding box center [418, 254] width 7 height 7
click at [414, 251] on icon "swap" at bounding box center [418, 253] width 9 height 9
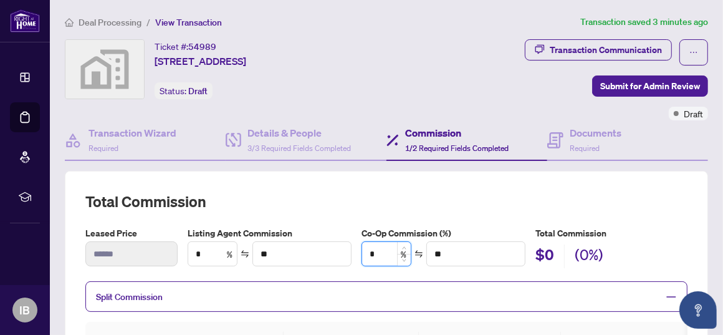
drag, startPoint x: 368, startPoint y: 249, endPoint x: 358, endPoint y: 249, distance: 10.0
click at [362, 249] on input "*" at bounding box center [386, 254] width 49 height 24
click at [414, 249] on icon "swap" at bounding box center [418, 253] width 9 height 9
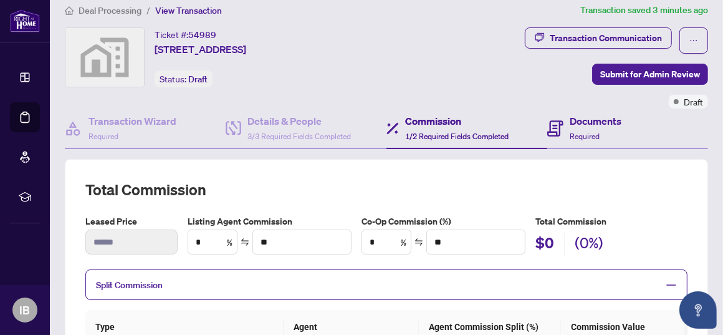
scroll to position [12, 0]
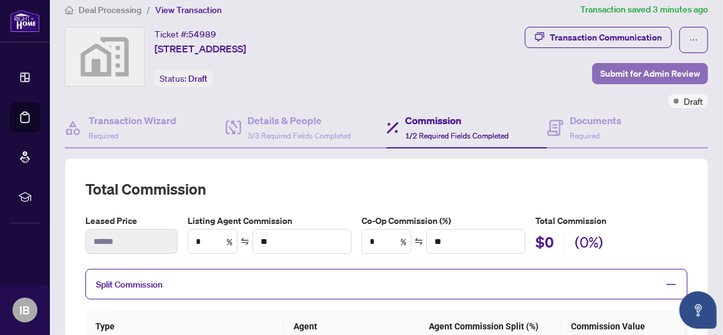
click at [620, 75] on span "Submit for Admin Review" at bounding box center [650, 74] width 100 height 20
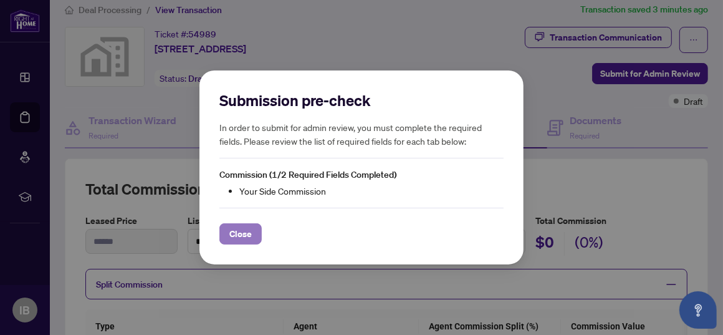
click at [242, 237] on span "Close" at bounding box center [240, 234] width 22 height 20
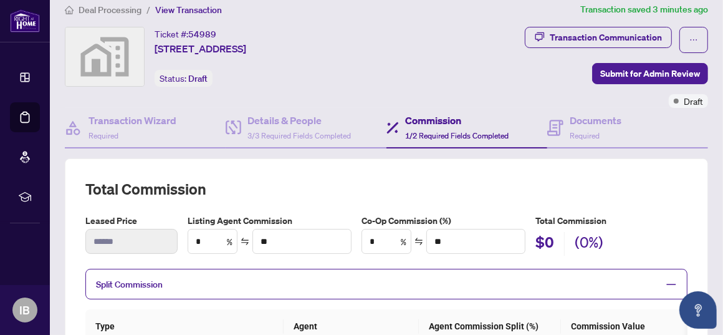
scroll to position [0, 0]
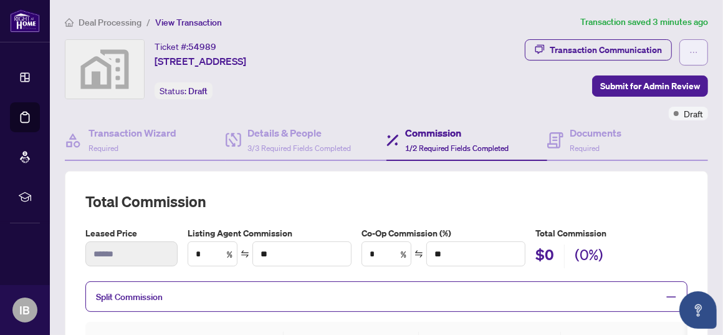
click at [689, 51] on icon "ellipsis" at bounding box center [693, 52] width 9 height 9
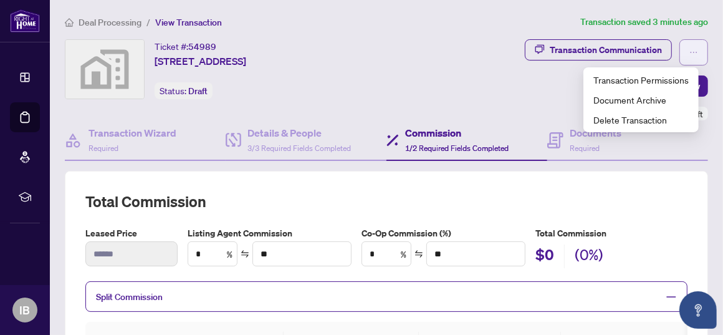
click at [689, 51] on icon "ellipsis" at bounding box center [693, 52] width 9 height 9
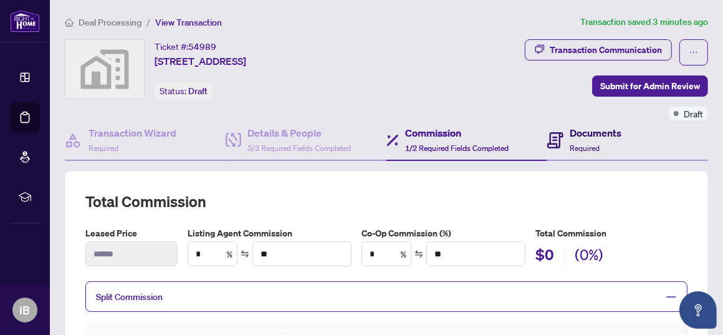
click at [575, 135] on h4 "Documents" at bounding box center [596, 132] width 52 height 15
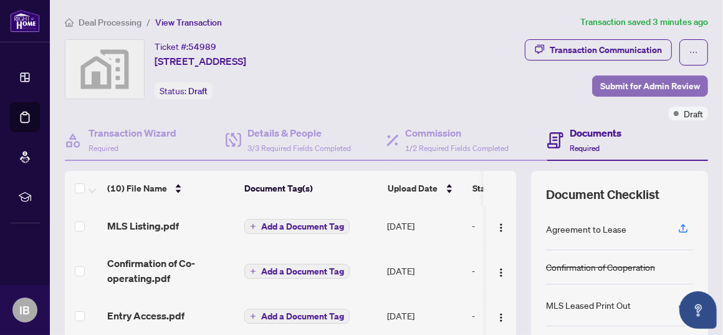
click at [651, 86] on span "Submit for Admin Review" at bounding box center [650, 86] width 100 height 20
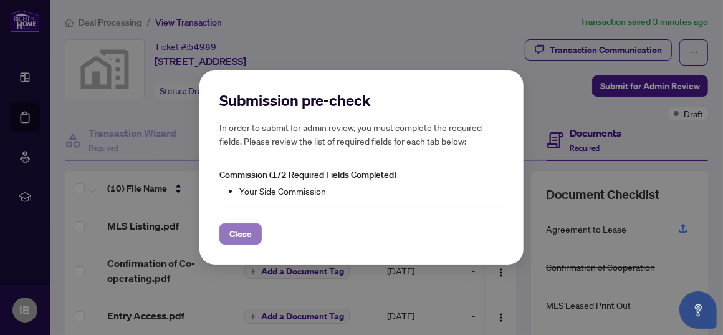
click at [242, 234] on span "Close" at bounding box center [240, 234] width 22 height 20
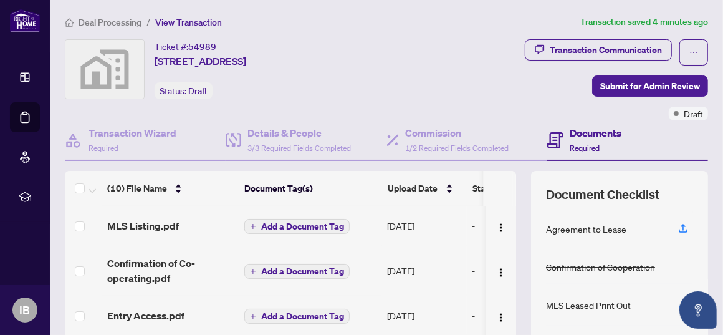
click at [101, 22] on span "Deal Processing" at bounding box center [110, 22] width 63 height 11
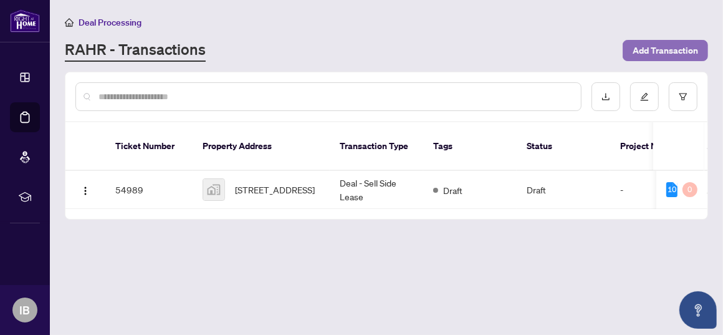
click at [660, 51] on span "Add Transaction" at bounding box center [664, 51] width 65 height 20
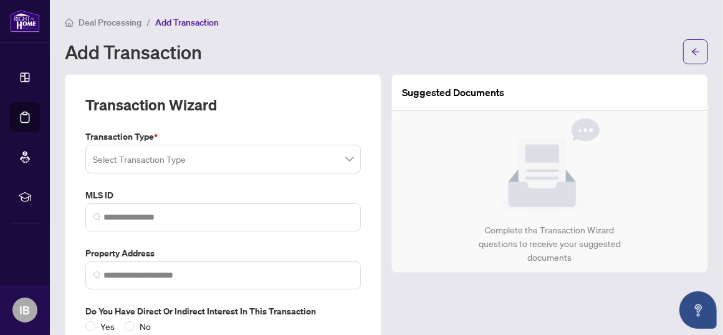
click at [343, 158] on span at bounding box center [223, 159] width 260 height 24
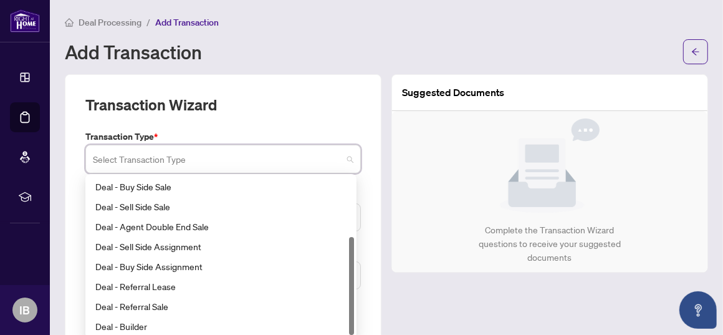
scroll to position [100, 0]
drag, startPoint x: 351, startPoint y: 244, endPoint x: 347, endPoint y: 323, distance: 79.9
click at [347, 323] on div "Deal - Agent Double End Lease Deal - Buy Side Sale Deal - Sell Side Sale Deal -…" at bounding box center [221, 256] width 266 height 160
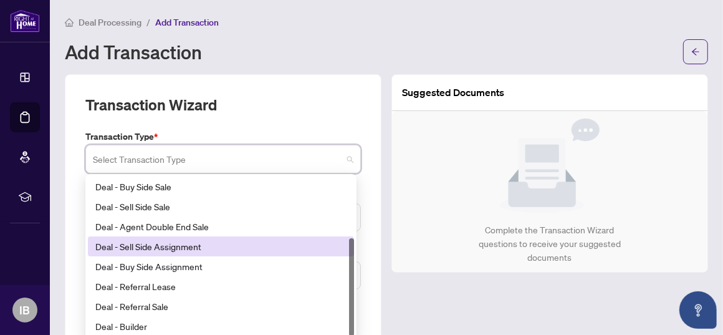
drag, startPoint x: 349, startPoint y: 250, endPoint x: 345, endPoint y: 271, distance: 21.6
click at [345, 271] on div "Deal - Agent Double End Lease Deal - Buy Side Sale Deal - Sell Side Sale Deal -…" at bounding box center [221, 256] width 266 height 160
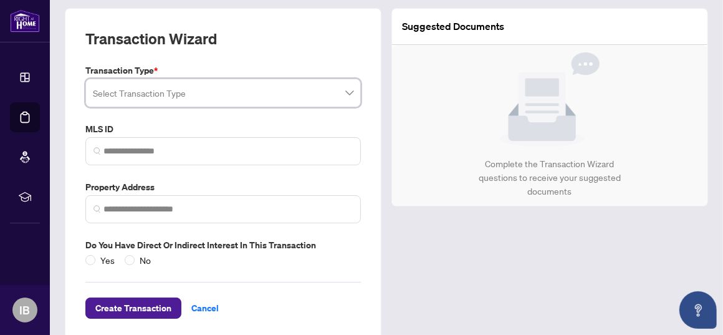
scroll to position [67, 0]
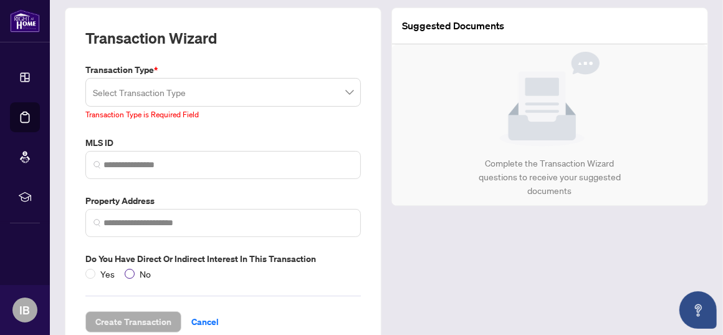
click at [130, 256] on div "Do you have direct or indirect interest in this transaction Yes No" at bounding box center [222, 266] width 285 height 29
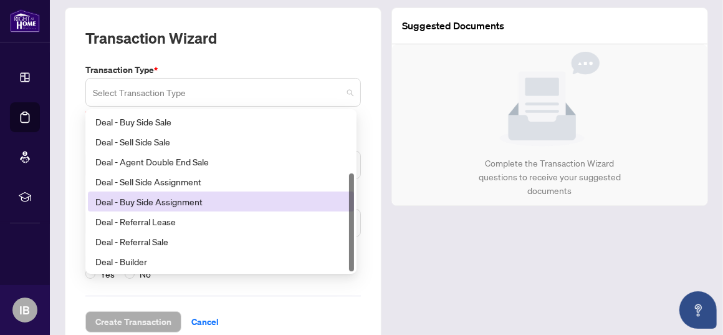
click at [345, 92] on span at bounding box center [223, 92] width 260 height 24
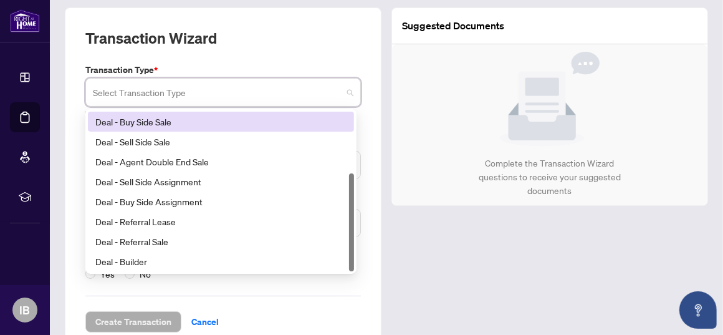
click at [103, 120] on div "Deal - Buy Side Sale" at bounding box center [220, 122] width 251 height 14
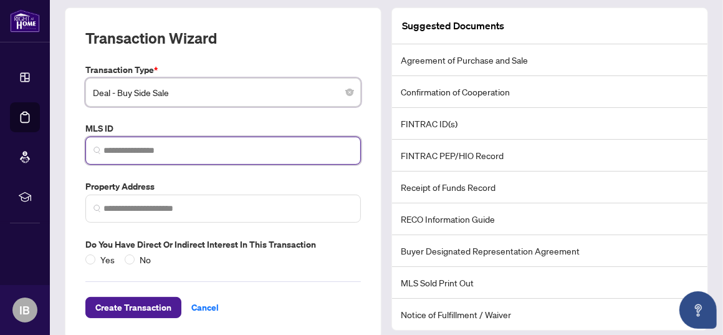
click at [106, 146] on input "search" at bounding box center [227, 150] width 249 height 13
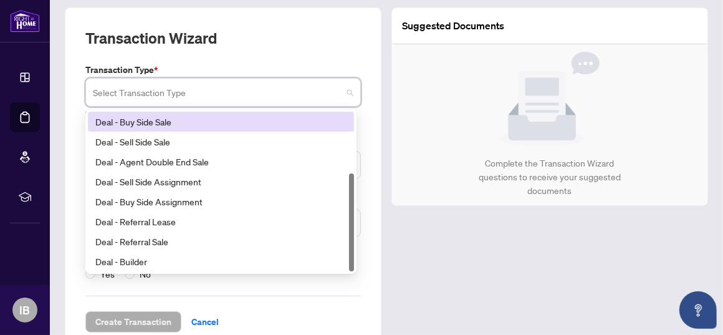
click at [346, 88] on span at bounding box center [223, 92] width 260 height 24
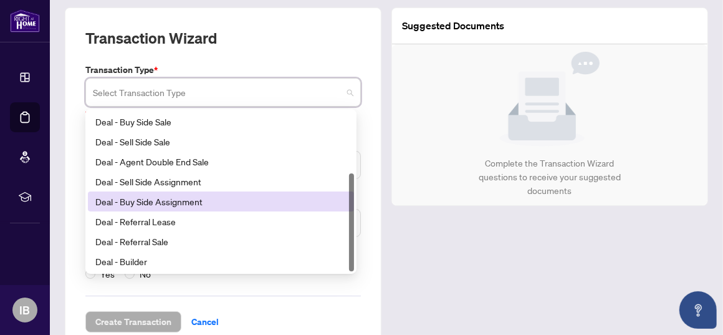
drag, startPoint x: 349, startPoint y: 203, endPoint x: 351, endPoint y: 260, distance: 57.4
click at [351, 260] on div at bounding box center [351, 222] width 5 height 98
click at [353, 271] on div "21 22 23 Deal - Agent Double End Lease Deal - Buy Side Sale Deal - Sell Side Sa…" at bounding box center [220, 191] width 271 height 165
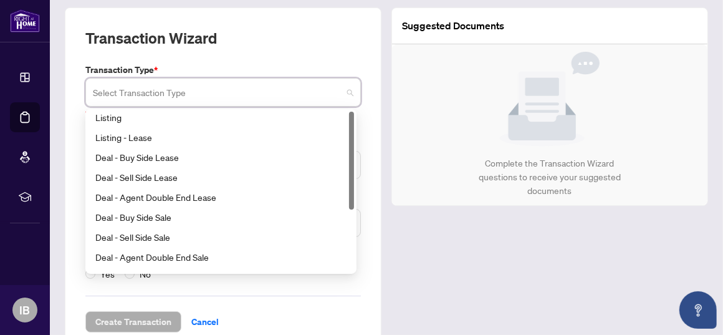
scroll to position [0, 0]
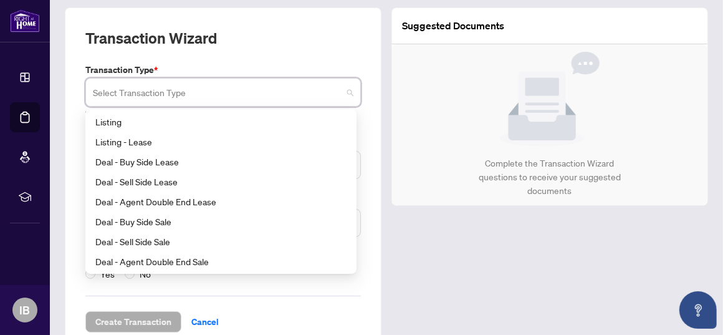
drag, startPoint x: 353, startPoint y: 243, endPoint x: 364, endPoint y: 178, distance: 66.3
click at [364, 178] on div "Transaction Wizard Transaction Type * Select Transaction Type 21 22 23 Listing …" at bounding box center [223, 179] width 317 height 345
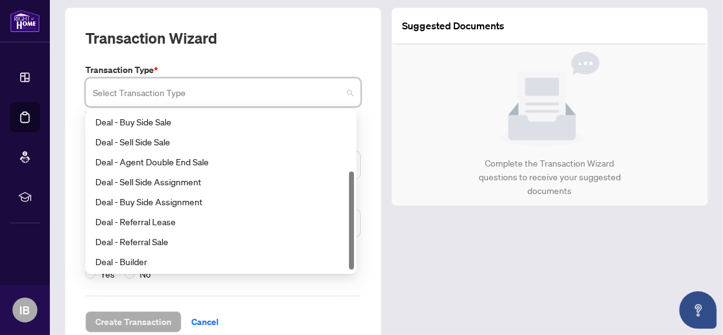
scroll to position [100, 0]
drag, startPoint x: 353, startPoint y: 183, endPoint x: 341, endPoint y: 273, distance: 91.1
click at [341, 273] on div "Transaction Type * Select Transaction Type 14 15 16 Deal - Agent Double End Lea…" at bounding box center [222, 171] width 285 height 217
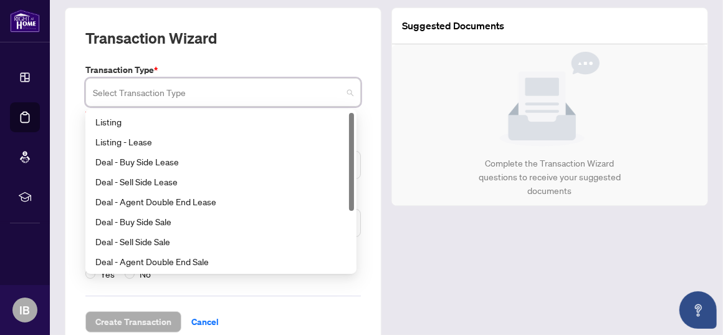
scroll to position [0, 0]
drag, startPoint x: 353, startPoint y: 223, endPoint x: 361, endPoint y: 145, distance: 78.9
click at [361, 145] on div "Transaction Wizard Transaction Type * Select Transaction Type 23 140 24 Listing…" at bounding box center [223, 179] width 317 height 345
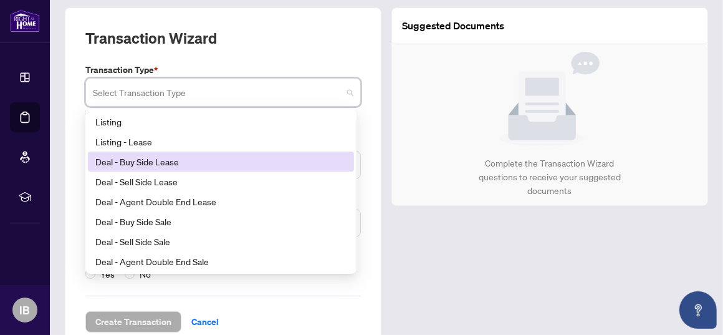
click at [141, 163] on div "Deal - Buy Side Lease" at bounding box center [220, 162] width 251 height 14
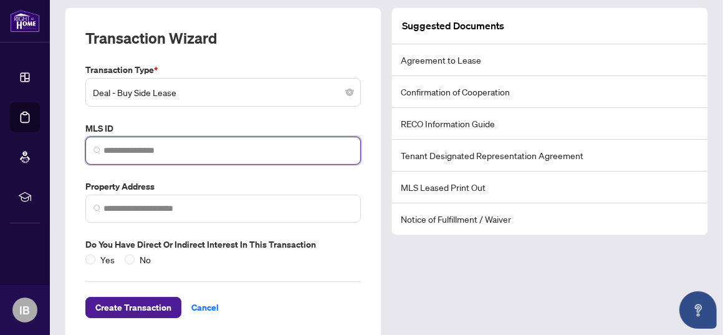
click at [116, 146] on input "search" at bounding box center [227, 150] width 249 height 13
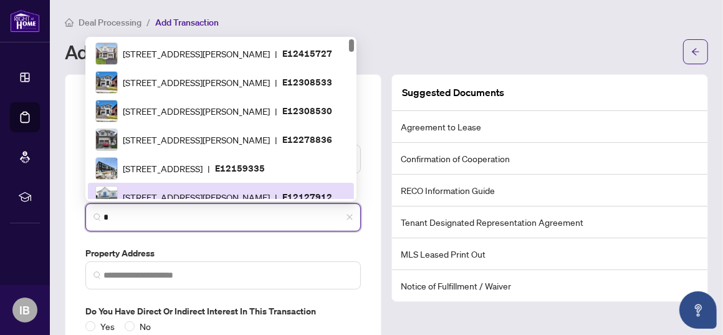
click at [111, 218] on input "*" at bounding box center [227, 217] width 249 height 13
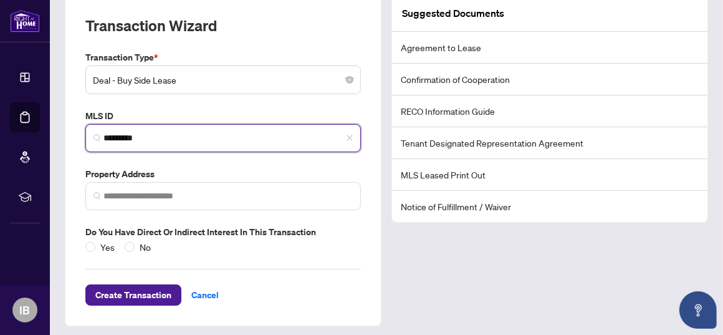
scroll to position [81, 0]
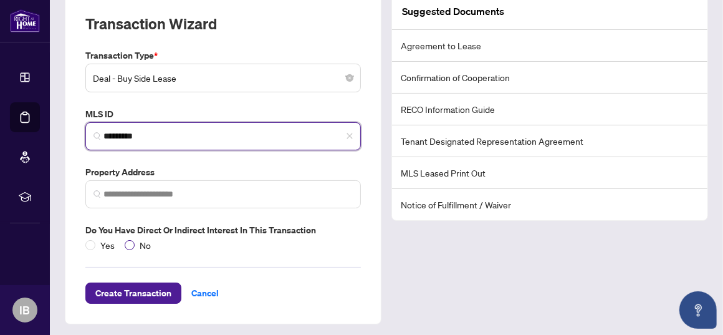
type input "*********"
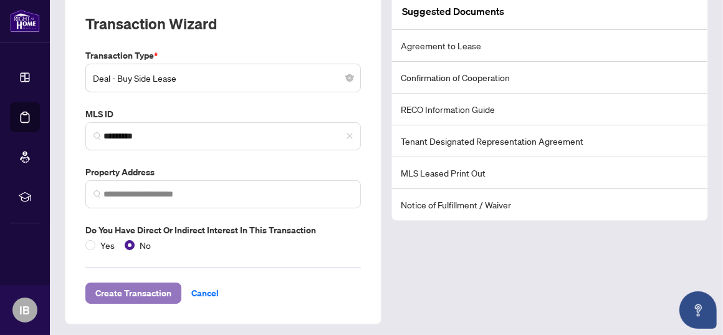
click at [122, 286] on span "Create Transaction" at bounding box center [133, 293] width 76 height 20
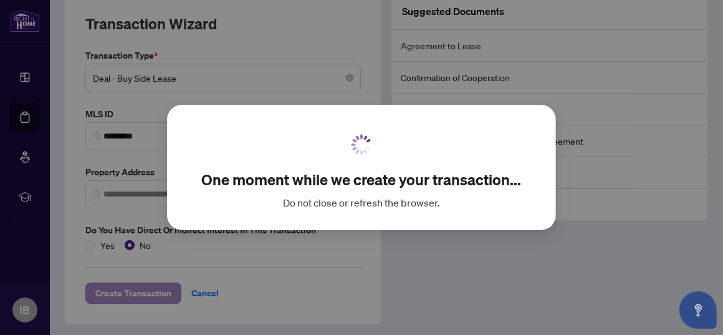
scroll to position [67, 0]
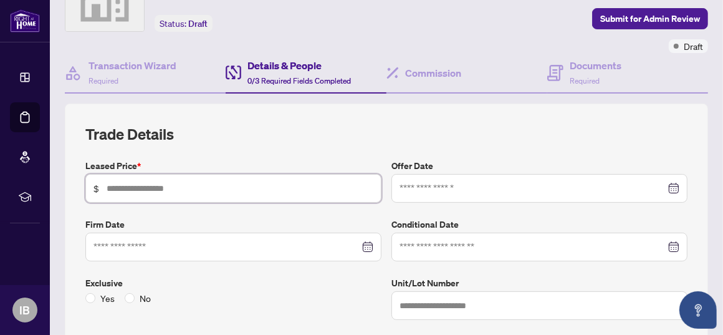
click at [111, 186] on input "text" at bounding box center [240, 188] width 267 height 14
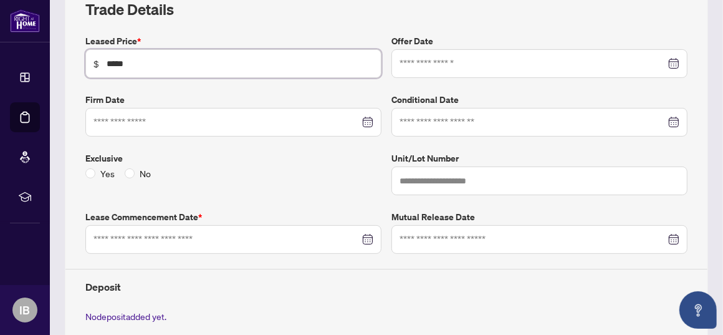
click at [666, 60] on div at bounding box center [539, 64] width 280 height 14
type input "*****"
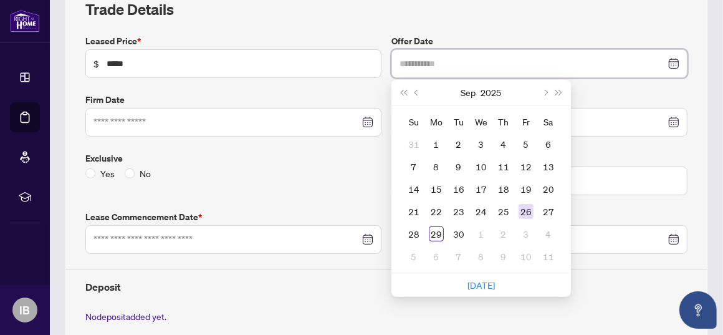
type input "**********"
click at [523, 206] on div "26" at bounding box center [525, 211] width 15 height 15
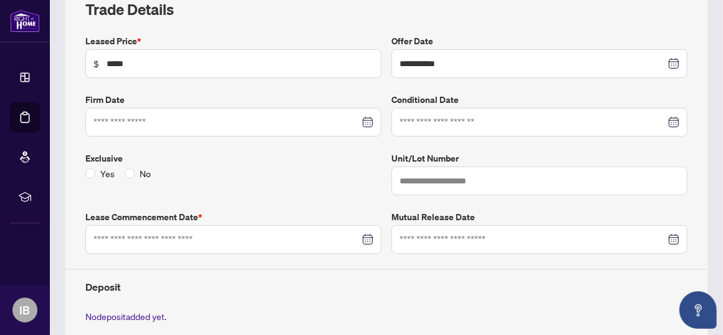
click at [363, 120] on div at bounding box center [233, 122] width 280 height 14
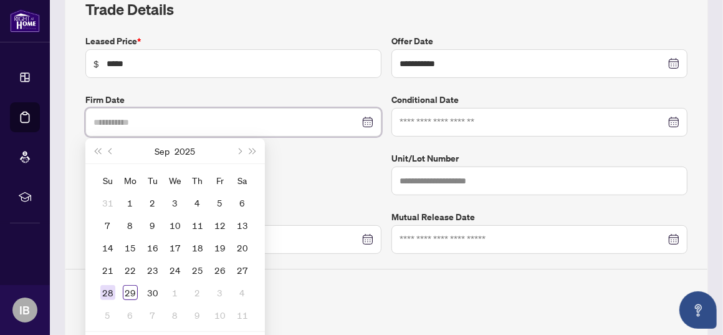
type input "**********"
click at [112, 286] on div "28" at bounding box center [107, 292] width 15 height 15
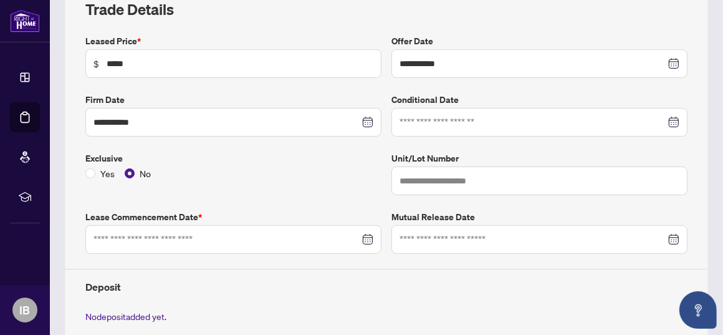
click at [358, 233] on div at bounding box center [233, 239] width 280 height 14
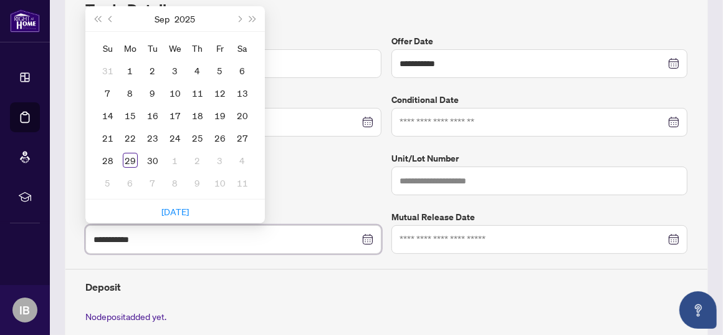
type input "**********"
click at [252, 16] on span "Next year (Control + right)" at bounding box center [253, 19] width 6 height 6
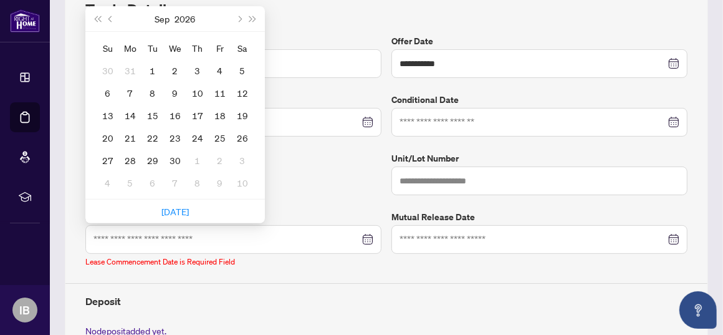
type input "**********"
click at [100, 16] on span "Last year (Control + left)" at bounding box center [97, 19] width 6 height 6
click at [237, 17] on span "Next month (PageDown)" at bounding box center [239, 19] width 6 height 6
type input "**********"
click at [244, 131] on div "25" at bounding box center [242, 137] width 15 height 15
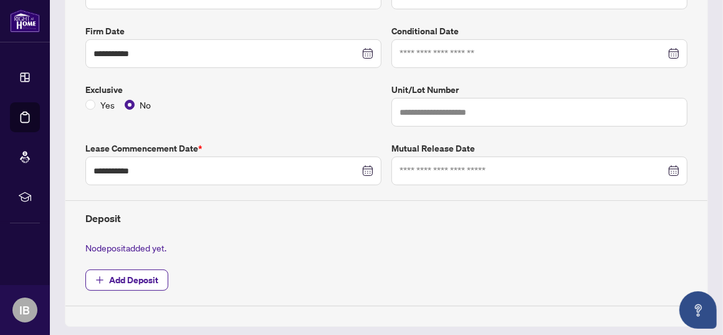
scroll to position [265, 0]
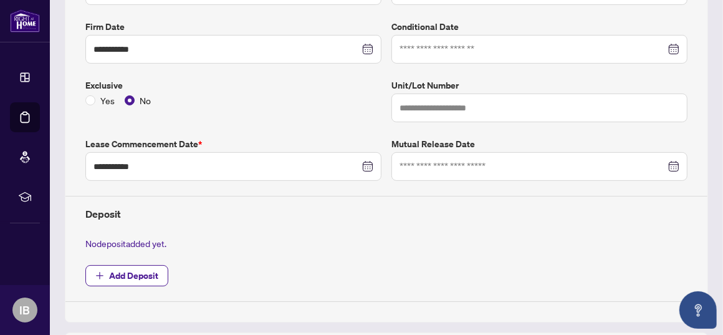
drag, startPoint x: 115, startPoint y: 267, endPoint x: 188, endPoint y: 252, distance: 75.0
click at [188, 252] on div "**********" at bounding box center [386, 131] width 612 height 340
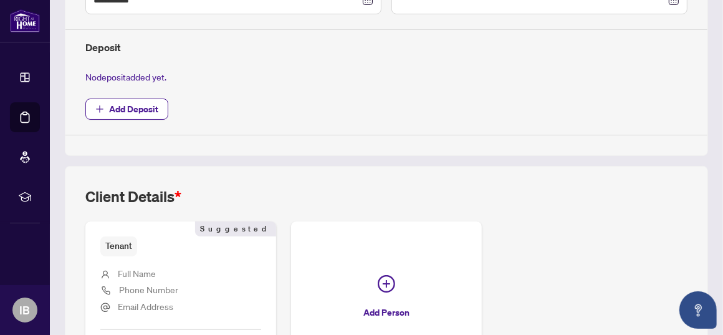
scroll to position [442, 0]
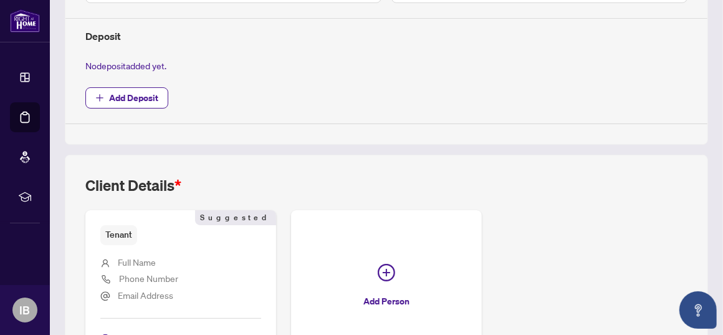
click at [105, 259] on icon at bounding box center [105, 262] width 7 height 7
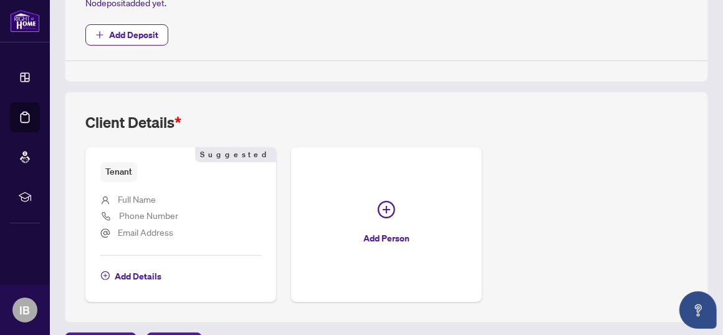
scroll to position [518, 0]
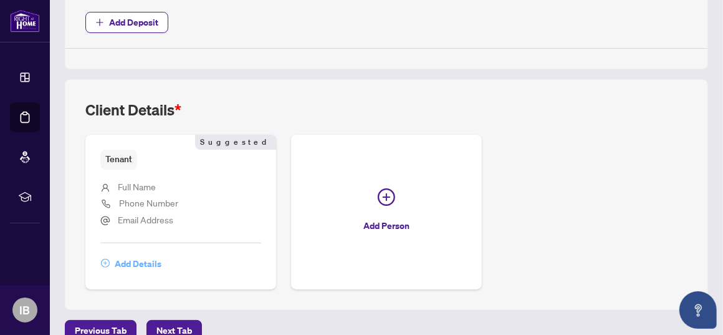
click at [101, 259] on icon "plus-circle" at bounding box center [105, 263] width 9 height 9
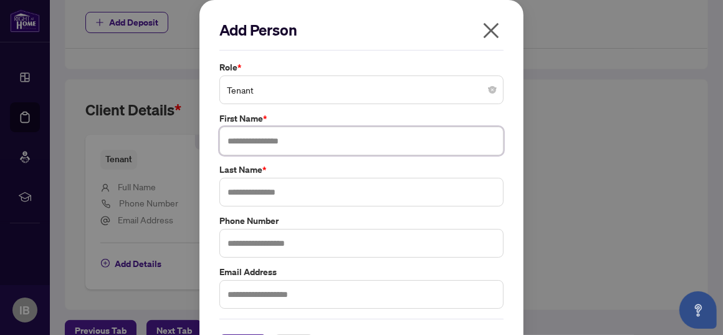
click at [230, 140] on input "text" at bounding box center [361, 140] width 284 height 29
type input "*****"
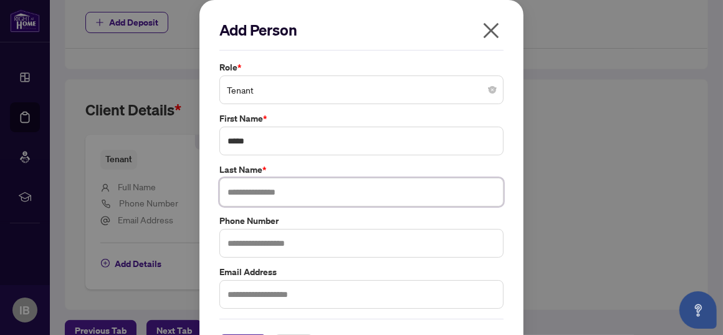
click at [232, 195] on input "text" at bounding box center [361, 192] width 284 height 29
type input "**********"
click at [235, 242] on input "text" at bounding box center [361, 243] width 284 height 29
click at [222, 290] on input "text" at bounding box center [361, 294] width 284 height 29
click at [226, 242] on input "text" at bounding box center [361, 243] width 284 height 29
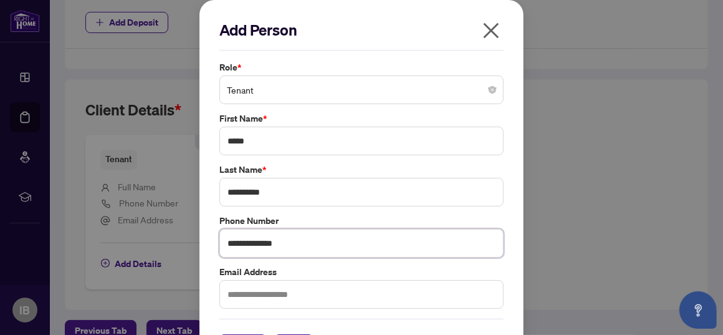
type input "**********"
click at [232, 294] on input "text" at bounding box center [361, 294] width 284 height 29
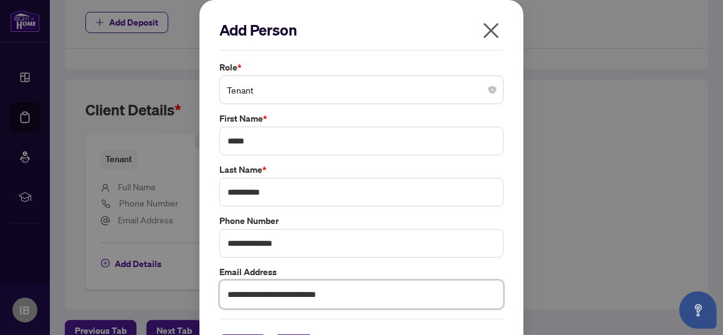
type input "**********"
drag, startPoint x: 712, startPoint y: 187, endPoint x: 719, endPoint y: 171, distance: 17.0
click at [719, 171] on div "**********" at bounding box center [361, 167] width 723 height 335
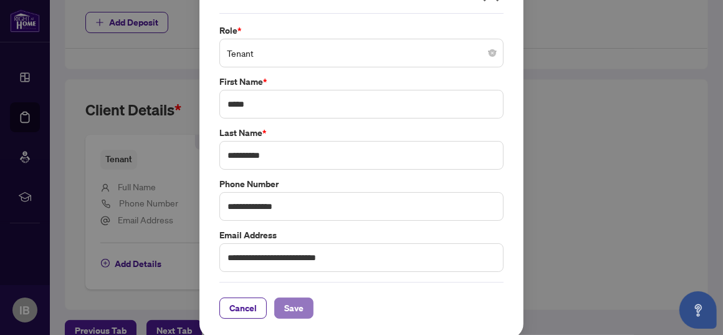
click at [294, 298] on span "Save" at bounding box center [293, 308] width 19 height 20
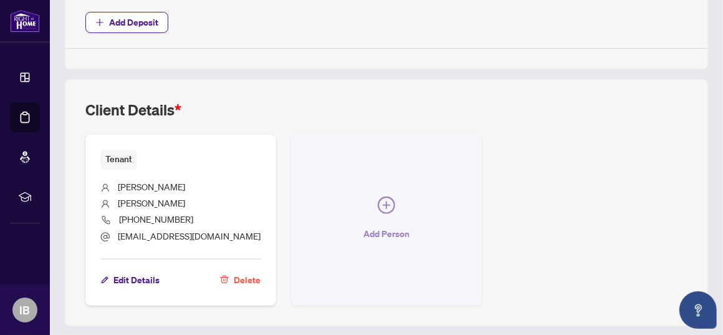
click at [383, 201] on icon "plus-circle" at bounding box center [386, 204] width 7 height 7
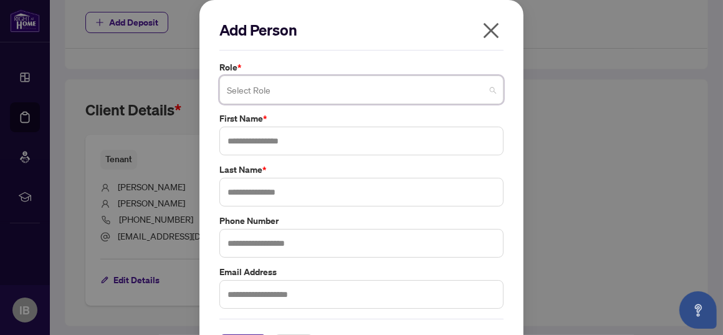
click at [489, 92] on span at bounding box center [361, 90] width 269 height 24
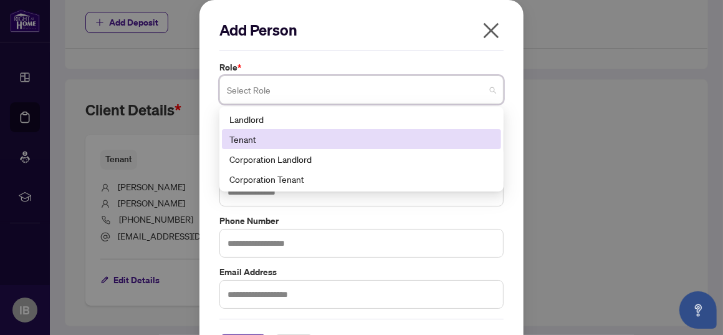
click at [246, 138] on div "Tenant" at bounding box center [361, 139] width 264 height 14
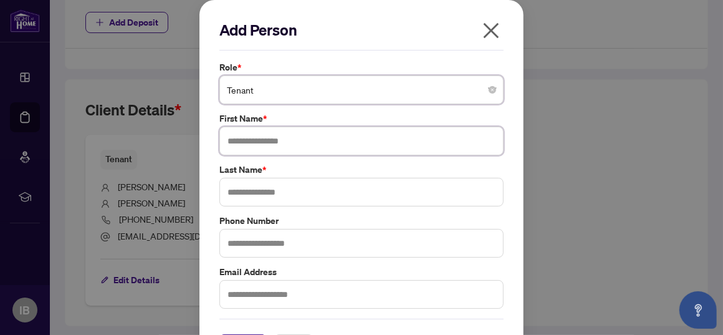
click at [229, 138] on input "text" at bounding box center [361, 140] width 284 height 29
type input "**********"
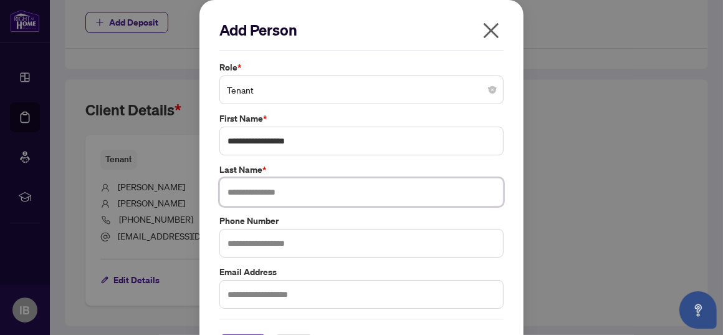
click at [234, 189] on input "text" at bounding box center [361, 192] width 284 height 29
type input "**********"
click at [235, 238] on input "text" at bounding box center [361, 243] width 284 height 29
type input "**********"
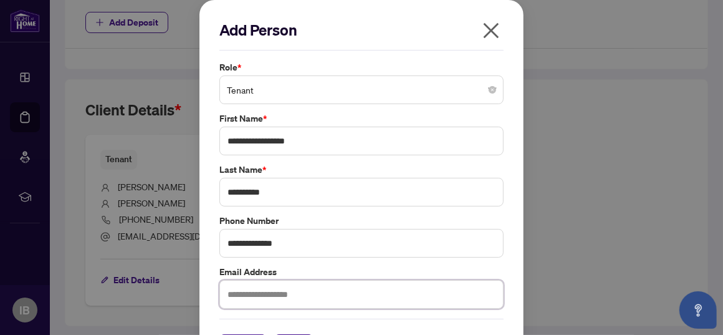
click at [234, 290] on input "text" at bounding box center [361, 294] width 284 height 29
type input "**********"
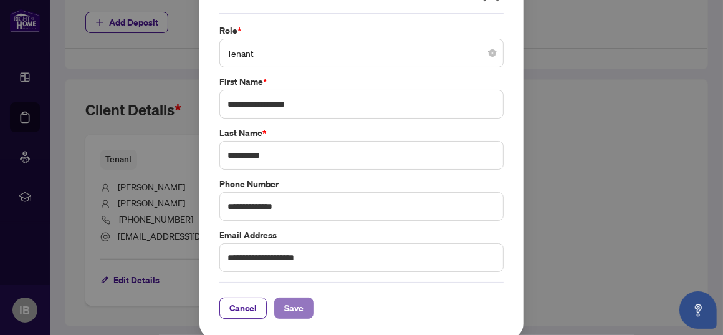
click at [291, 298] on span "Save" at bounding box center [293, 308] width 19 height 20
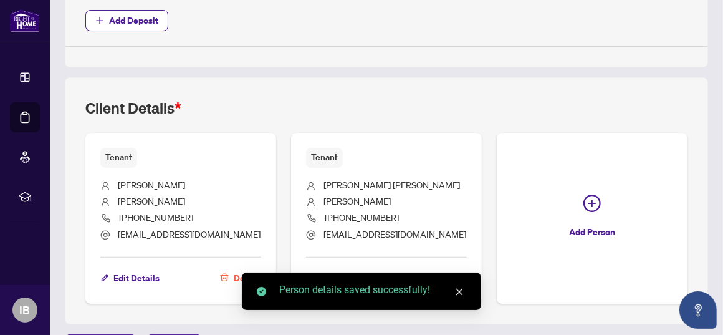
scroll to position [548, 0]
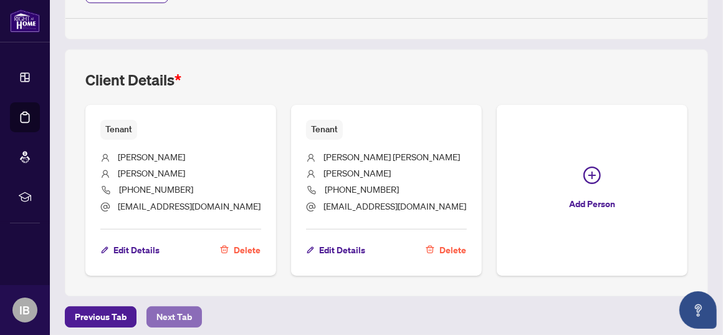
click at [166, 307] on span "Next Tab" at bounding box center [174, 317] width 36 height 20
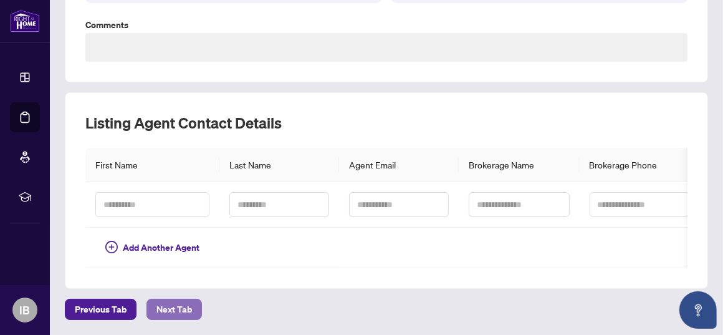
type textarea "**********"
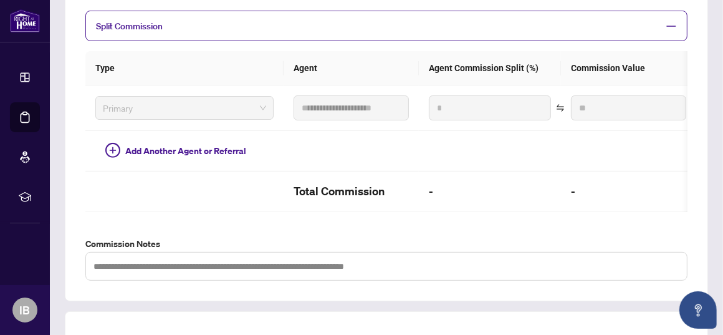
scroll to position [499, 0]
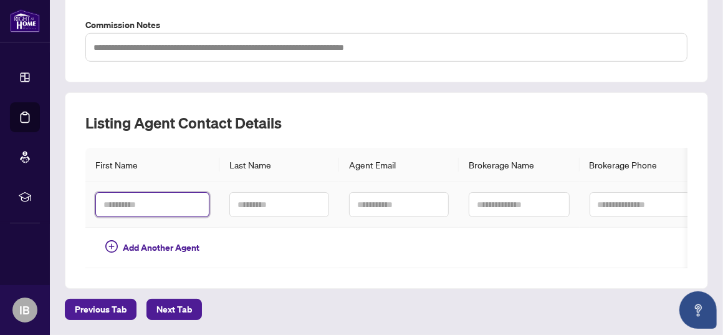
click at [108, 199] on input "text" at bounding box center [152, 204] width 114 height 25
type input "****"
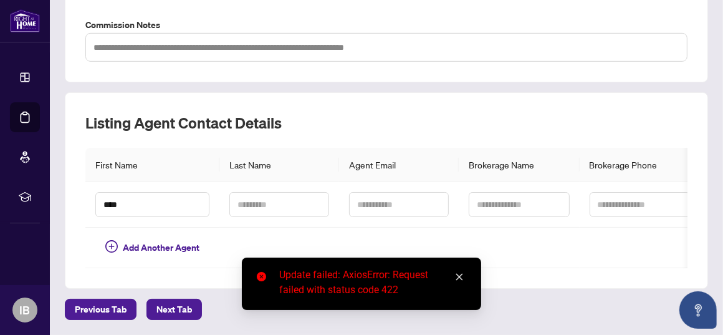
click at [460, 277] on icon "close" at bounding box center [459, 276] width 9 height 9
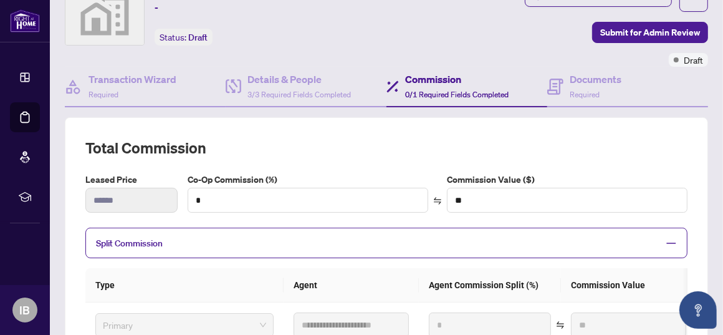
scroll to position [54, 0]
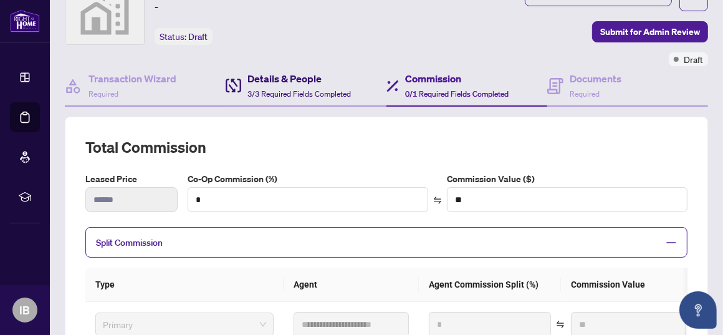
click at [271, 79] on h4 "Details & People" at bounding box center [298, 78] width 103 height 15
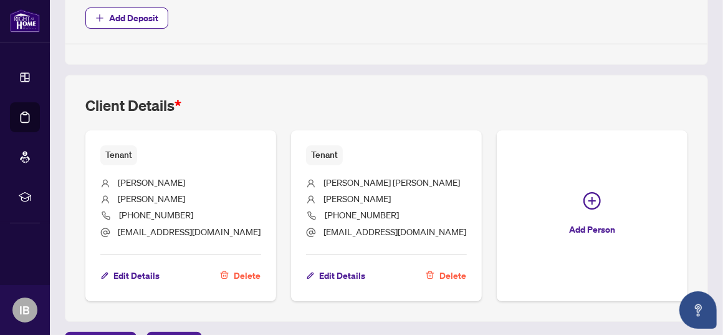
scroll to position [548, 0]
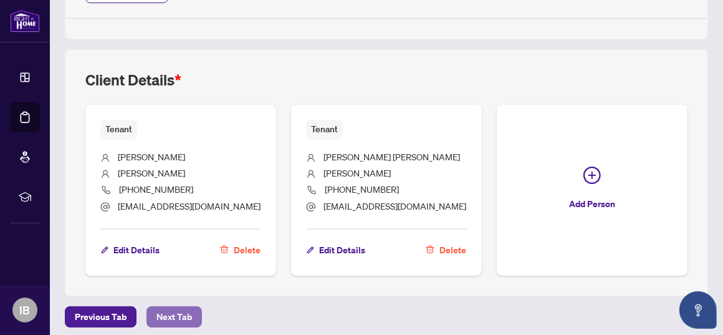
click at [181, 307] on span "Next Tab" at bounding box center [174, 317] width 36 height 20
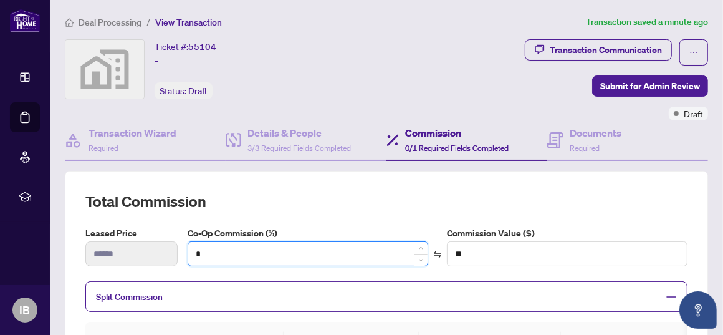
click at [215, 253] on input "*" at bounding box center [307, 254] width 239 height 24
drag, startPoint x: 215, startPoint y: 253, endPoint x: 194, endPoint y: 249, distance: 20.9
click at [194, 249] on input "*" at bounding box center [307, 254] width 239 height 24
type input "*"
type input "***"
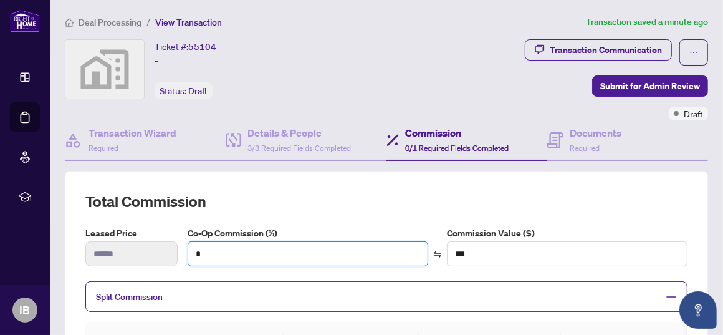
type input "**"
type input "****"
type input "***"
type input "******"
type input "****"
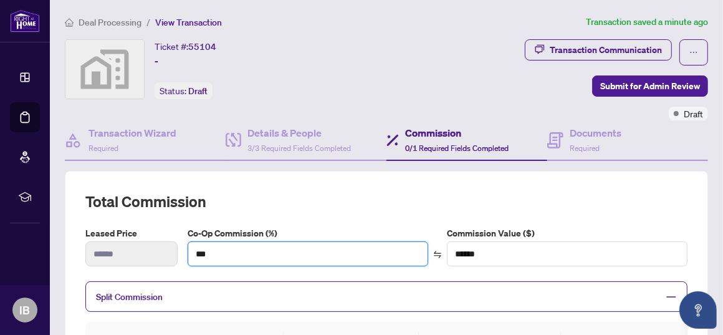
type input "*******"
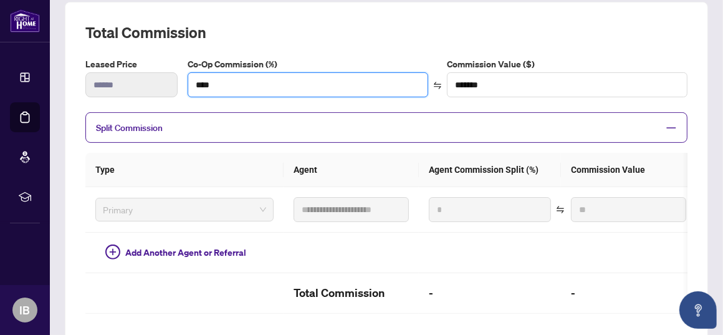
scroll to position [172, 0]
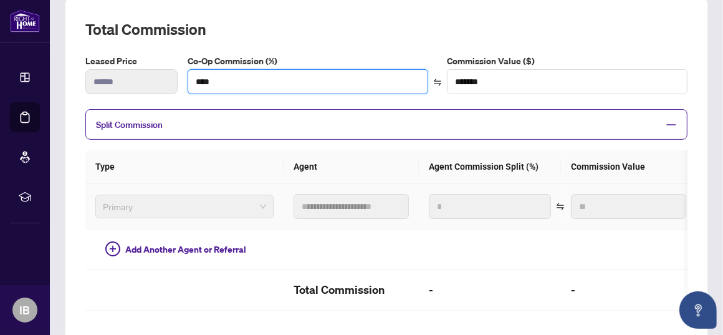
click at [257, 200] on span "Primary" at bounding box center [184, 206] width 163 height 19
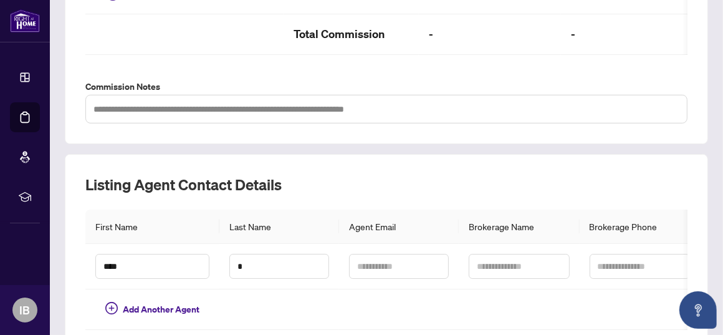
scroll to position [469, 0]
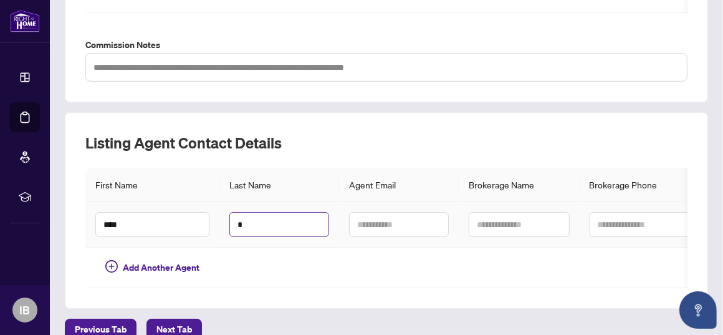
type input "****"
click at [239, 223] on input "*" at bounding box center [279, 224] width 100 height 25
type input "***"
type input "*******"
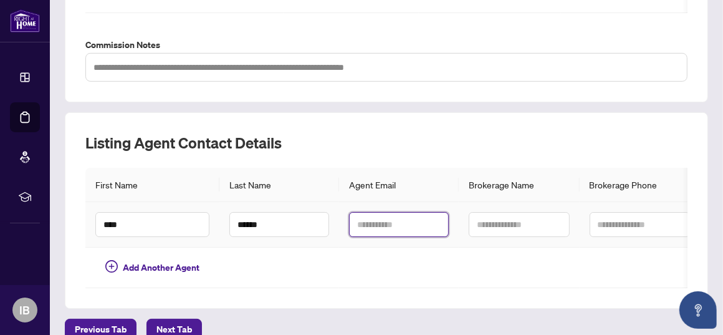
click at [360, 224] on input "text" at bounding box center [399, 224] width 100 height 25
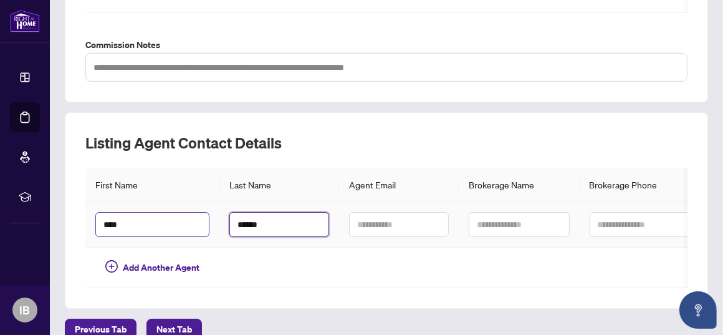
drag, startPoint x: 270, startPoint y: 226, endPoint x: 207, endPoint y: 226, distance: 62.9
click at [207, 226] on tr "**** ******" at bounding box center [412, 224] width 654 height 45
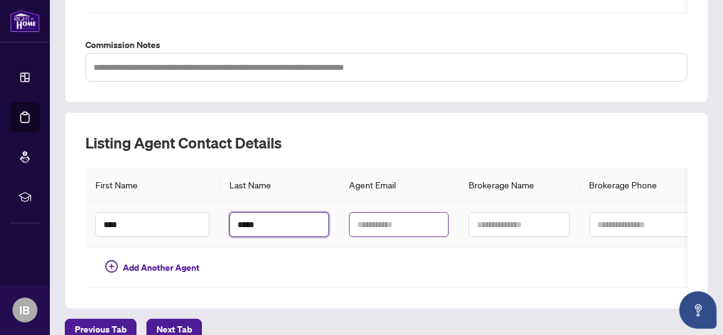
type input "*****"
click at [371, 223] on input "text" at bounding box center [399, 224] width 100 height 25
click at [358, 220] on input "text" at bounding box center [399, 224] width 100 height 25
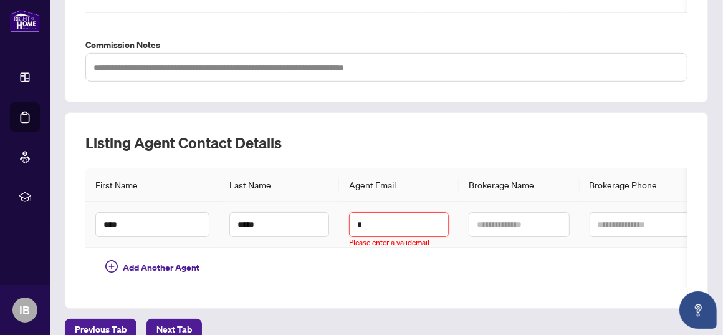
click at [379, 237] on input "*" at bounding box center [399, 224] width 100 height 25
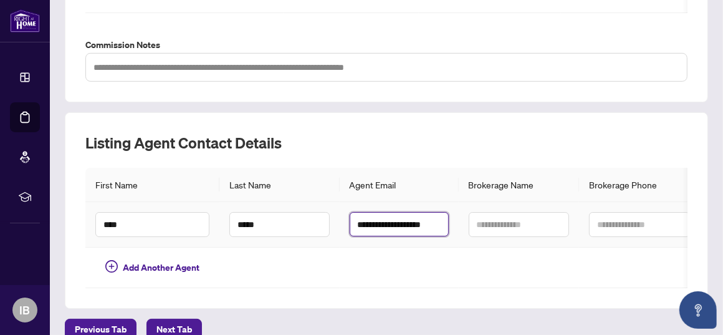
scroll to position [0, 9]
type input "**********"
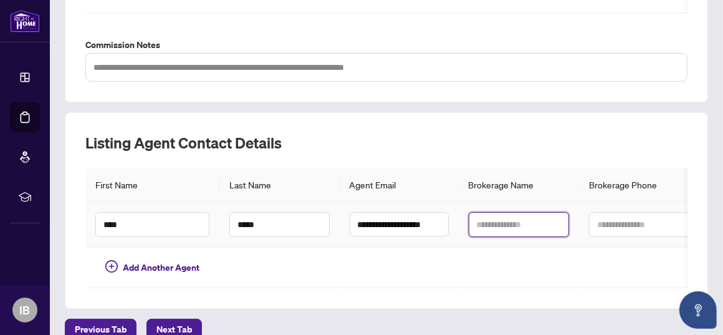
scroll to position [0, 0]
click at [480, 226] on input "text" at bounding box center [519, 224] width 101 height 25
click at [476, 224] on input "text" at bounding box center [519, 224] width 101 height 25
click at [477, 224] on input "text" at bounding box center [519, 224] width 101 height 25
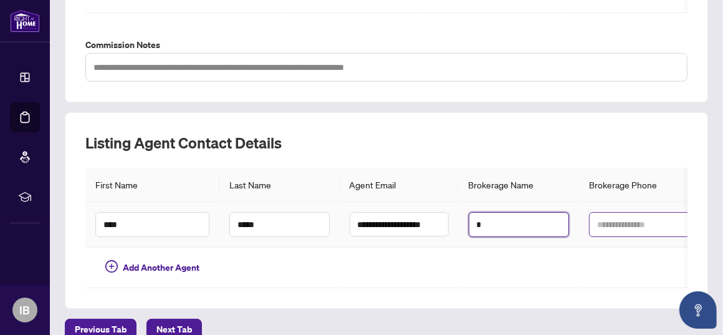
type input "*"
click at [603, 220] on input "text" at bounding box center [639, 224] width 101 height 25
click at [604, 222] on input "text" at bounding box center [639, 224] width 101 height 25
type input "**********"
click at [485, 233] on input "*" at bounding box center [519, 224] width 101 height 25
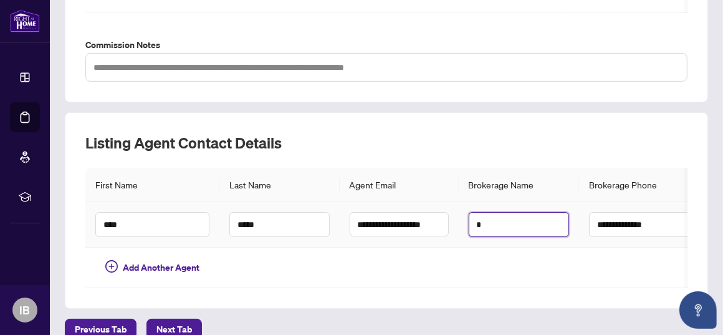
drag, startPoint x: 480, startPoint y: 227, endPoint x: 465, endPoint y: 227, distance: 15.0
click at [465, 227] on td "*" at bounding box center [519, 224] width 121 height 45
type input "**********"
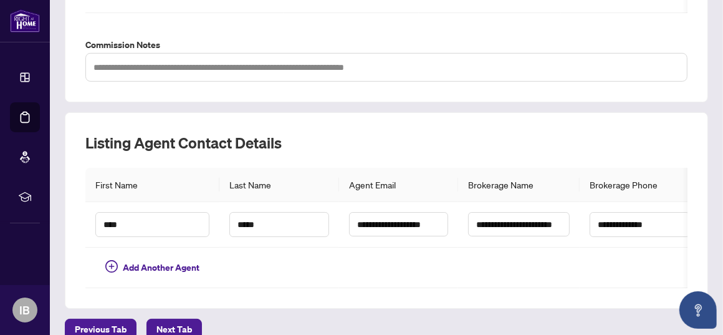
scroll to position [0, 0]
drag, startPoint x: 712, startPoint y: 219, endPoint x: 712, endPoint y: 265, distance: 46.1
click at [712, 265] on main "**********" at bounding box center [386, 167] width 673 height 335
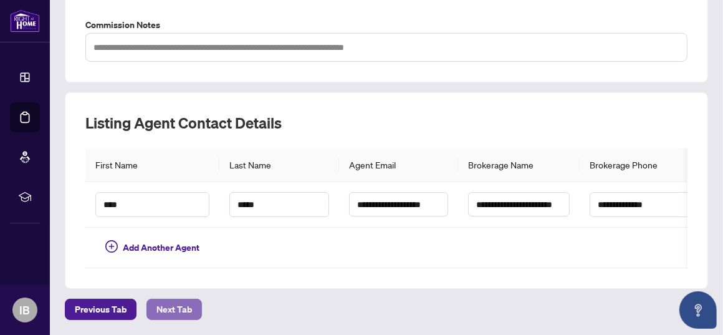
click at [157, 303] on span "Next Tab" at bounding box center [174, 309] width 36 height 20
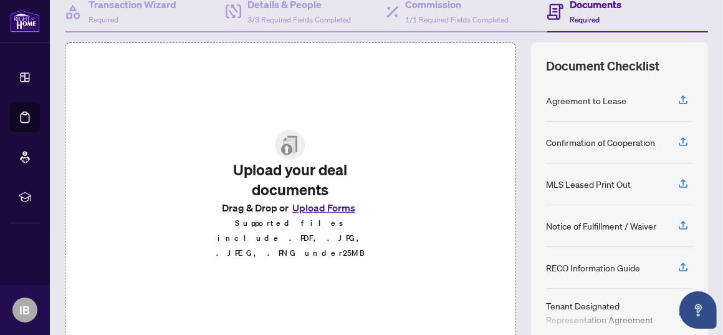
scroll to position [184, 0]
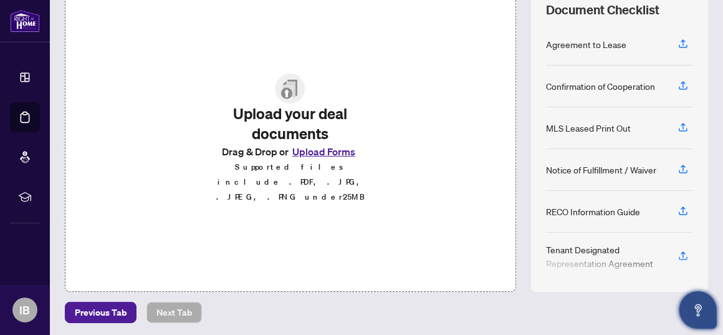
click at [695, 298] on button "Open asap" at bounding box center [697, 309] width 37 height 37
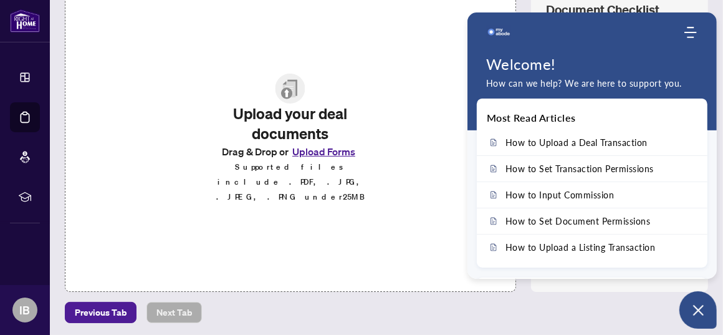
click at [567, 302] on div "Previous Tab Next Tab" at bounding box center [386, 312] width 643 height 21
click at [555, 293] on div "Deal Processing / View Transaction Transaction saved 2 minutes ago Ticket #: 55…" at bounding box center [386, 77] width 653 height 492
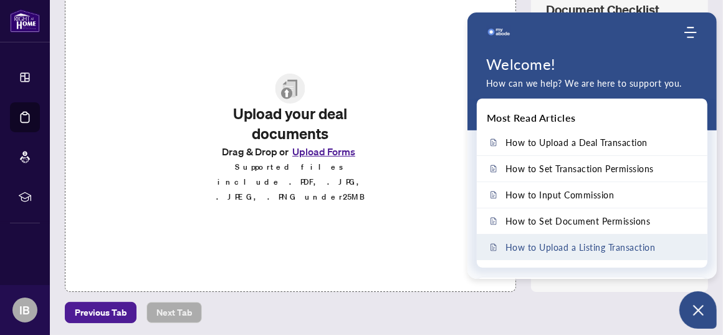
click at [552, 248] on span "How to Upload a Listing Transaction" at bounding box center [580, 247] width 150 height 11
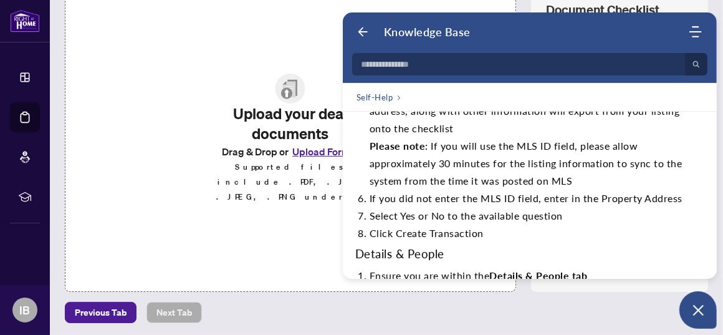
scroll to position [0, 0]
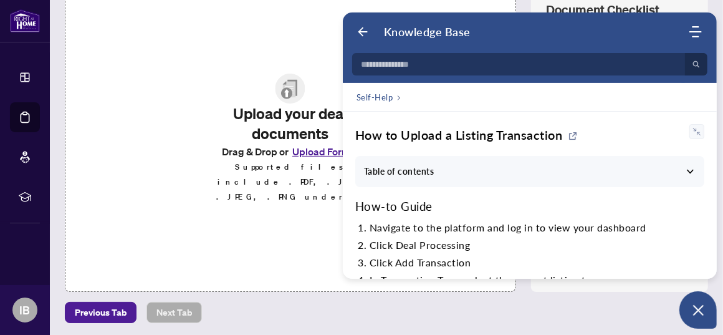
click at [158, 44] on div "Upload your deal documents Drag & Drop or Upload Forms Supported files include …" at bounding box center [290, 138] width 451 height 305
click at [360, 31] on use "Back" at bounding box center [362, 31] width 9 height 9
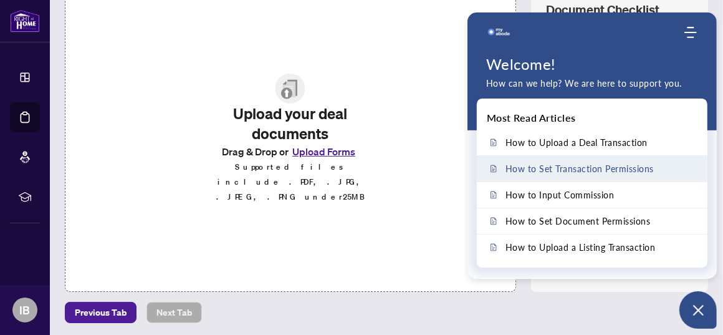
click at [699, 179] on link "How to Set Transaction Permissions" at bounding box center [592, 169] width 231 height 26
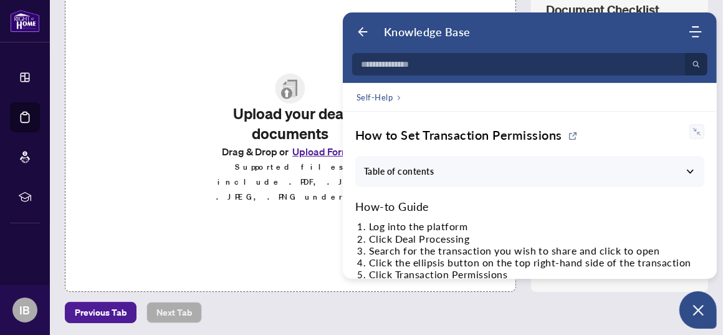
click at [285, 57] on div "Upload your deal documents Drag & Drop or Upload Forms Supported files include …" at bounding box center [290, 139] width 225 height 181
click at [296, 54] on div "Upload your deal documents Drag & Drop or Upload Forms Supported files include …" at bounding box center [290, 139] width 225 height 181
